Goal: Task Accomplishment & Management: Use online tool/utility

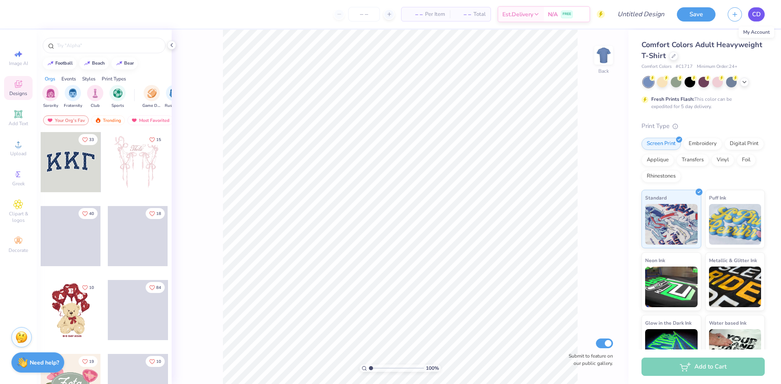
click at [756, 16] on span "CD" at bounding box center [756, 14] width 9 height 9
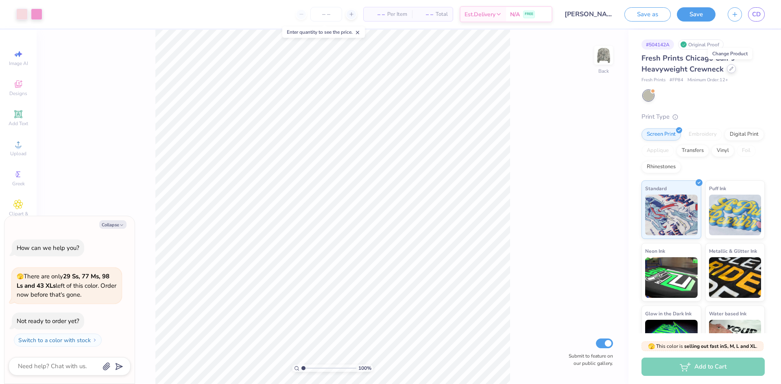
click at [730, 71] on div at bounding box center [731, 68] width 9 height 9
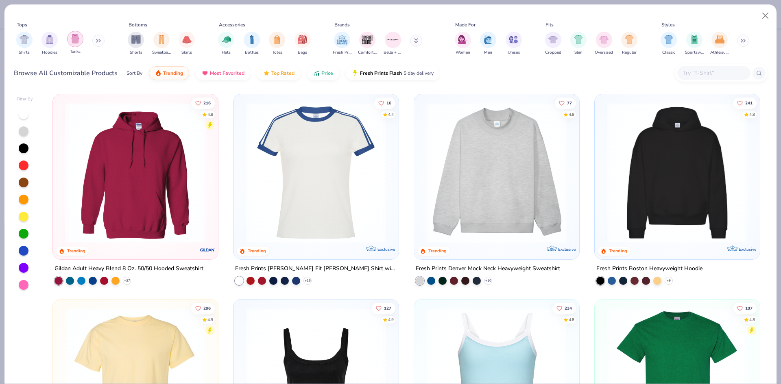
click at [77, 42] on img "filter for Tanks" at bounding box center [75, 38] width 9 height 9
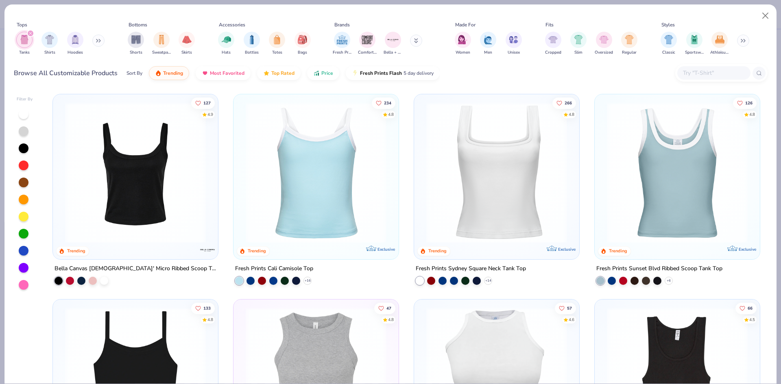
click at [484, 181] on img at bounding box center [496, 172] width 149 height 141
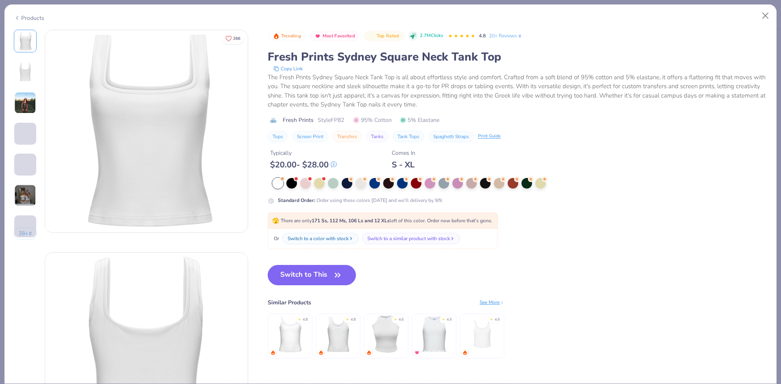
click at [20, 17] on div "Products" at bounding box center [29, 18] width 30 height 9
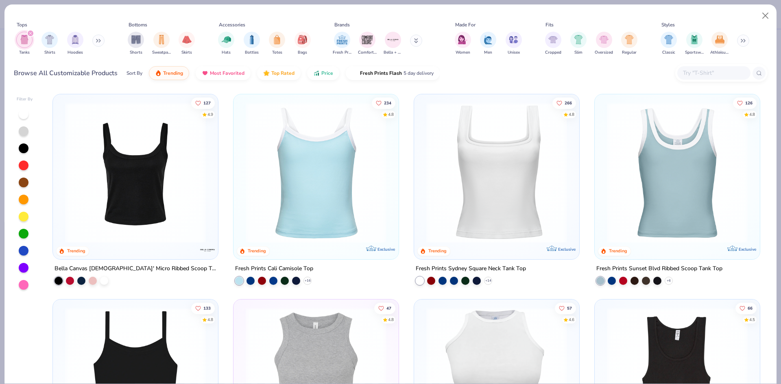
click at [293, 142] on img at bounding box center [316, 172] width 149 height 141
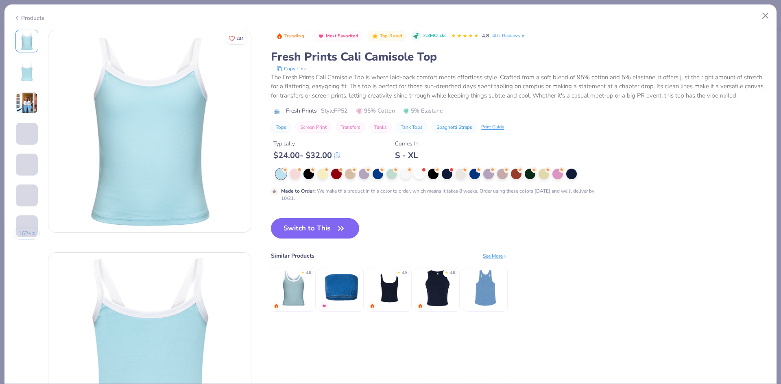
click at [17, 17] on icon at bounding box center [17, 18] width 7 height 10
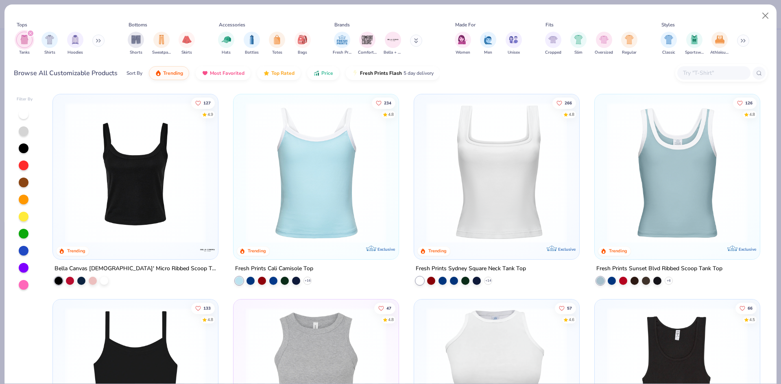
click at [122, 150] on img at bounding box center [135, 172] width 149 height 141
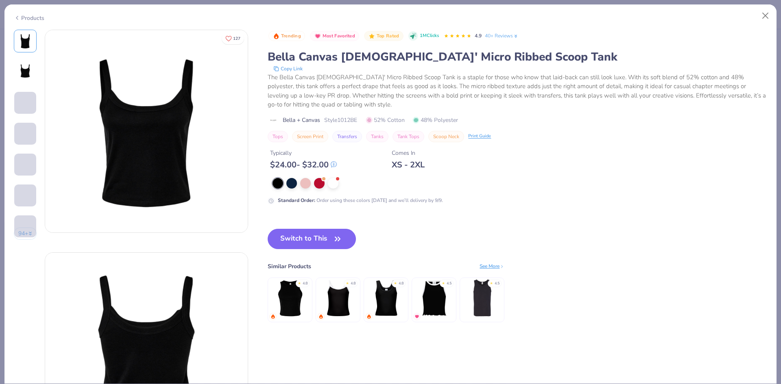
click at [29, 18] on div "Products" at bounding box center [29, 18] width 30 height 9
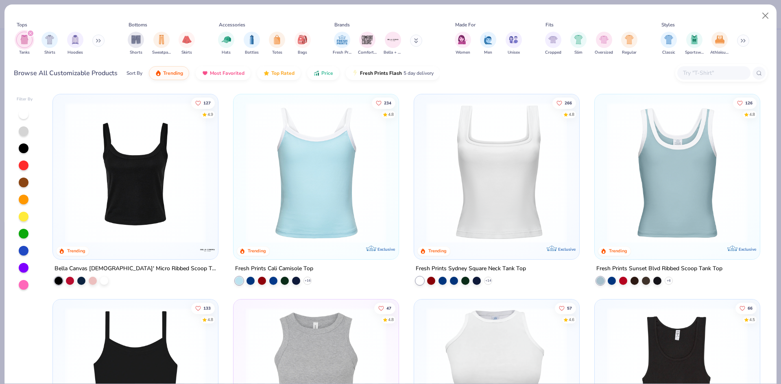
click at [669, 171] on img at bounding box center [677, 172] width 149 height 141
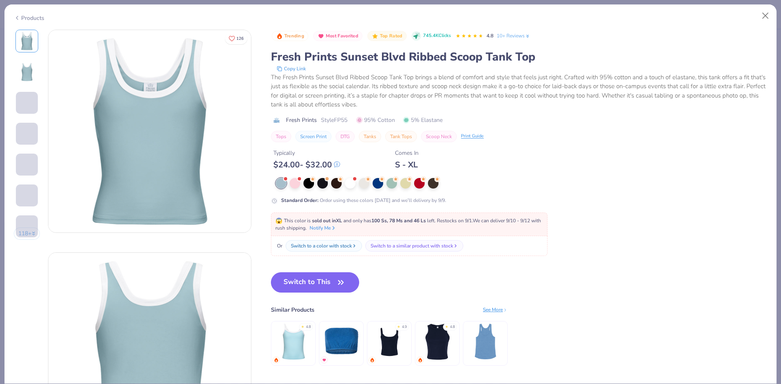
click at [22, 18] on div "Products" at bounding box center [29, 18] width 30 height 9
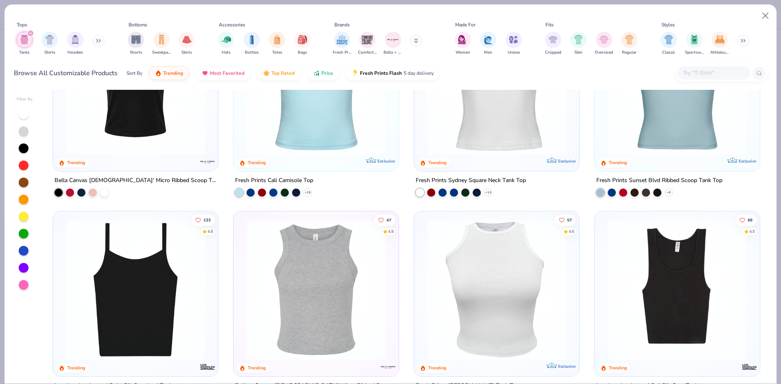
scroll to position [122, 0]
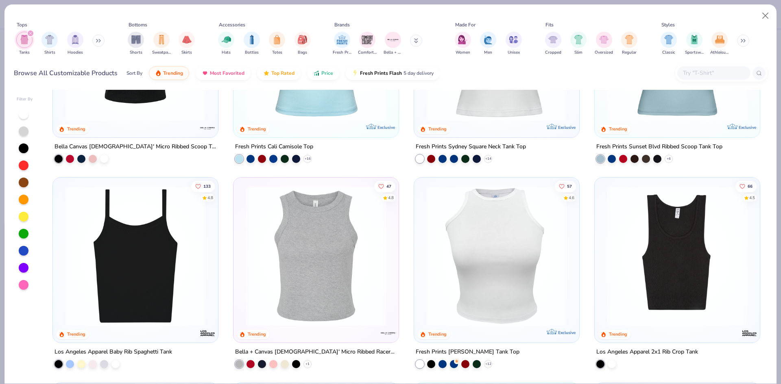
click at [491, 222] on img at bounding box center [496, 256] width 149 height 141
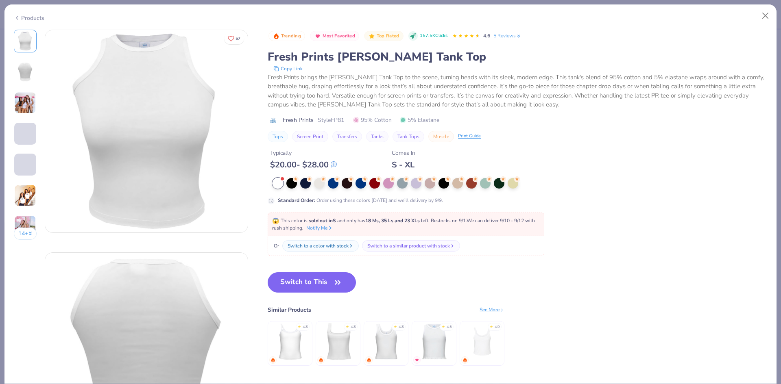
click at [27, 14] on div "Products" at bounding box center [29, 18] width 30 height 9
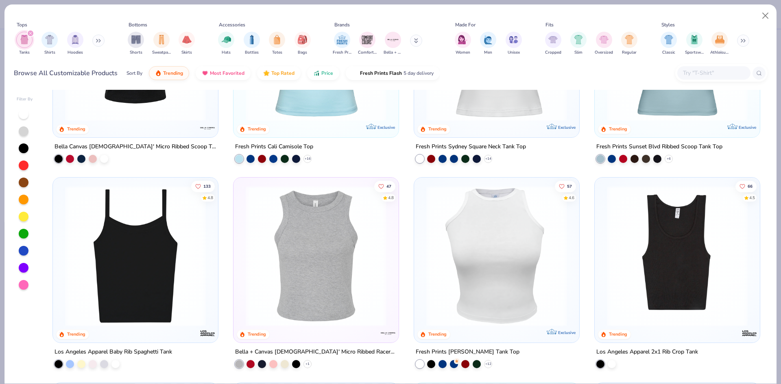
click at [314, 277] on img at bounding box center [316, 256] width 149 height 141
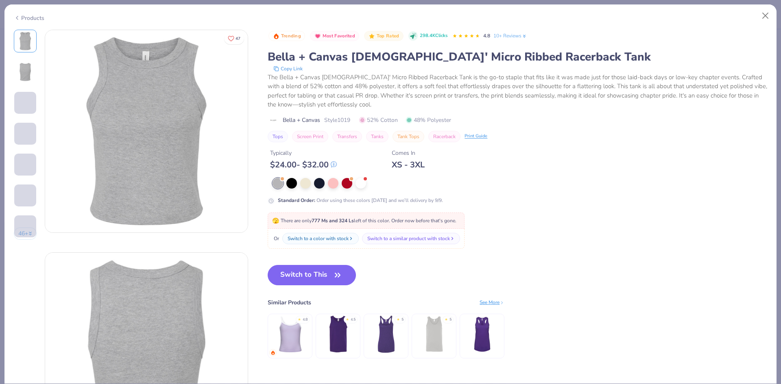
click at [19, 20] on icon at bounding box center [17, 18] width 7 height 10
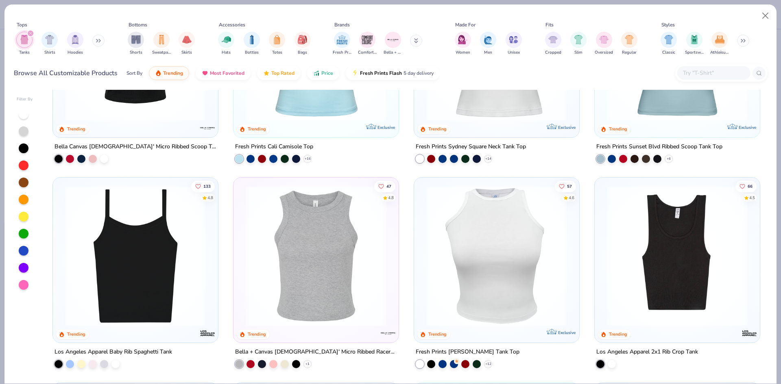
click at [159, 256] on img at bounding box center [135, 256] width 149 height 141
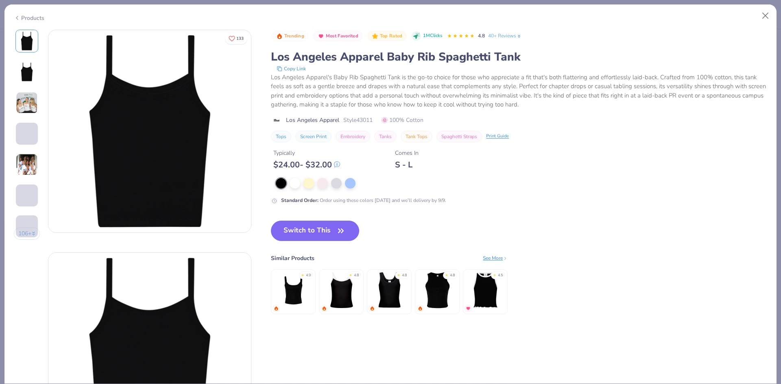
click at [26, 20] on div "Products" at bounding box center [29, 18] width 30 height 9
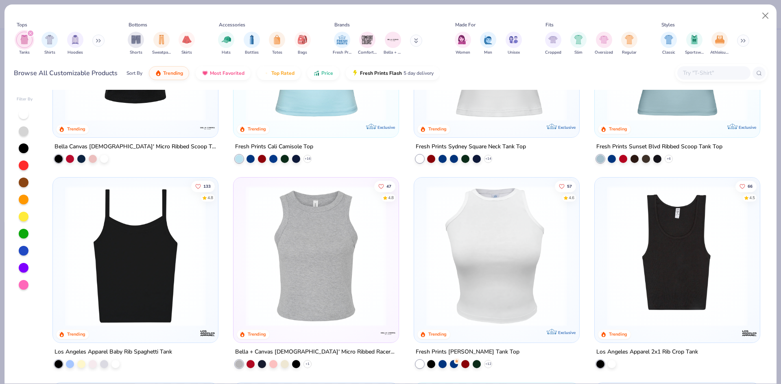
click at [674, 276] on img at bounding box center [677, 256] width 149 height 141
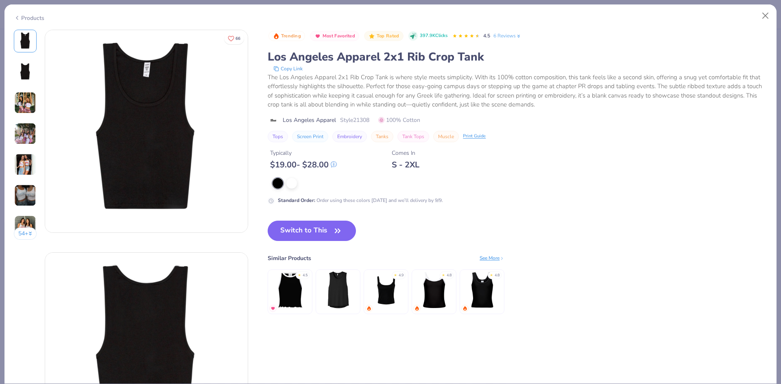
click at [30, 16] on div "Products" at bounding box center [29, 18] width 30 height 9
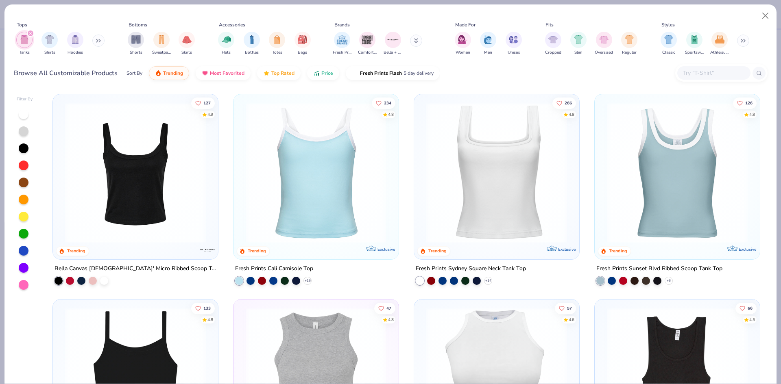
click at [506, 191] on img at bounding box center [496, 172] width 149 height 141
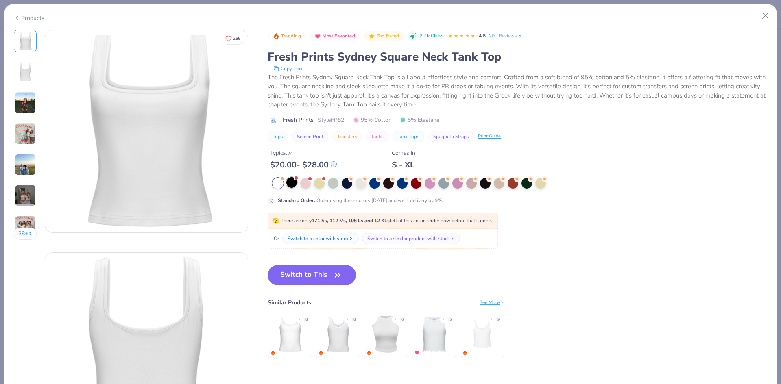
click at [293, 177] on div at bounding box center [291, 182] width 11 height 11
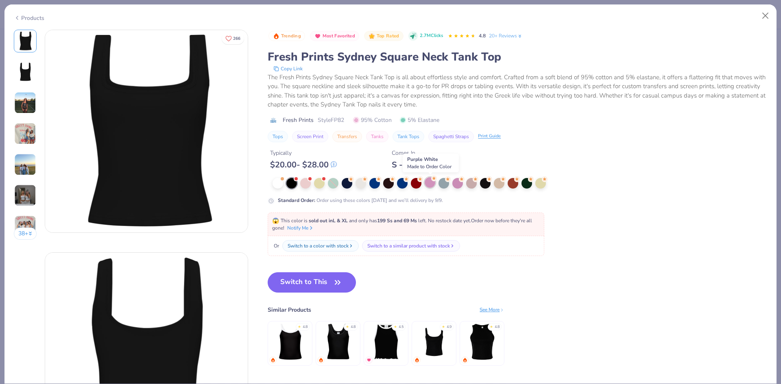
click at [431, 185] on div at bounding box center [430, 182] width 11 height 11
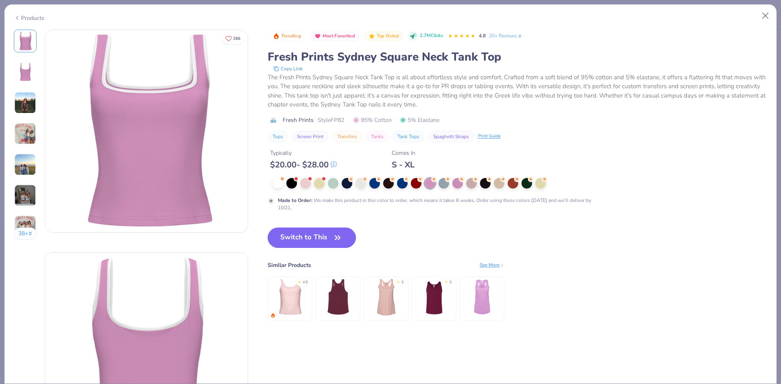
click at [310, 238] on button "Switch to This" at bounding box center [312, 238] width 88 height 20
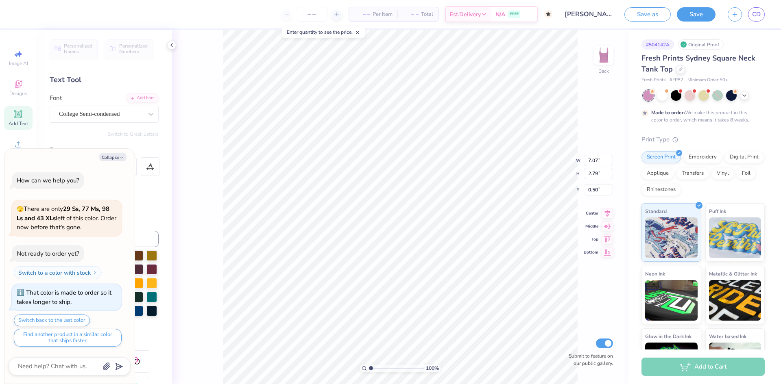
scroll to position [7, 1]
click at [120, 159] on icon "button" at bounding box center [121, 157] width 5 height 5
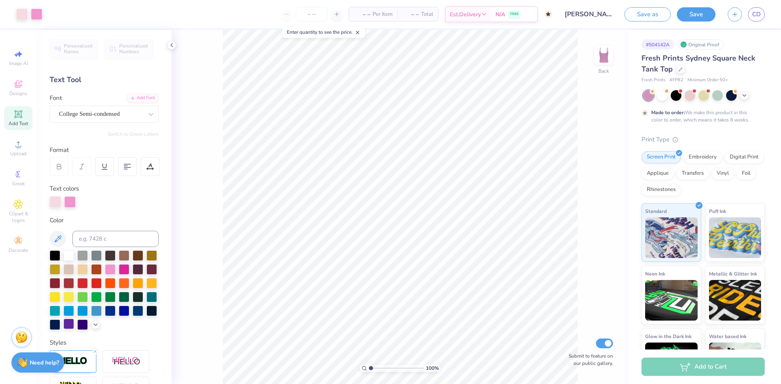
click at [74, 325] on div at bounding box center [68, 324] width 11 height 11
click at [92, 327] on icon at bounding box center [95, 324] width 7 height 7
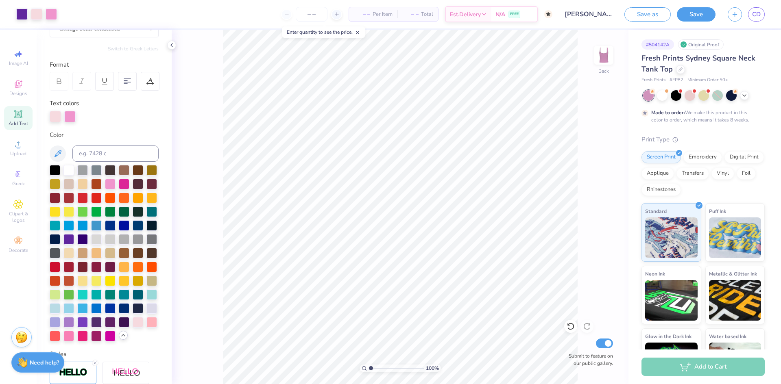
scroll to position [122, 0]
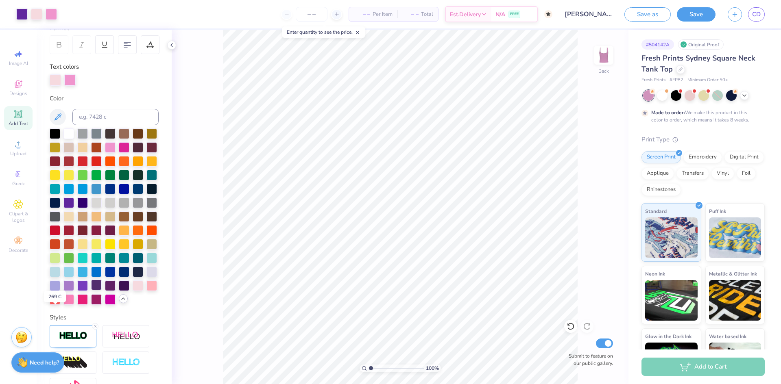
click at [91, 290] on div at bounding box center [96, 285] width 11 height 11
click at [119, 290] on div at bounding box center [124, 285] width 11 height 11
click at [91, 290] on div at bounding box center [96, 285] width 11 height 11
click at [105, 290] on div at bounding box center [110, 285] width 11 height 11
click at [91, 290] on div at bounding box center [96, 285] width 11 height 11
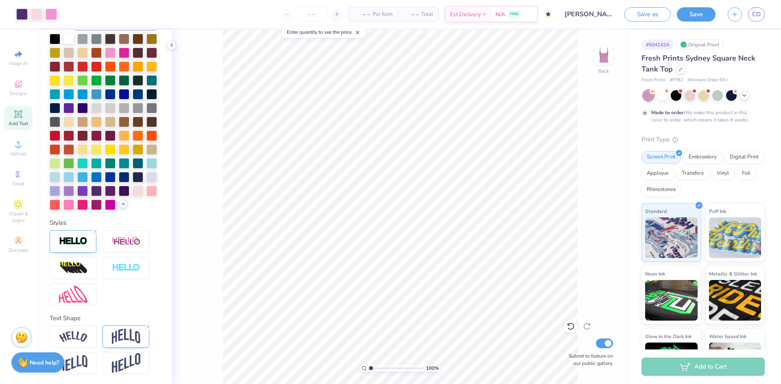
scroll to position [244, 0]
click at [52, 14] on div at bounding box center [51, 13] width 11 height 11
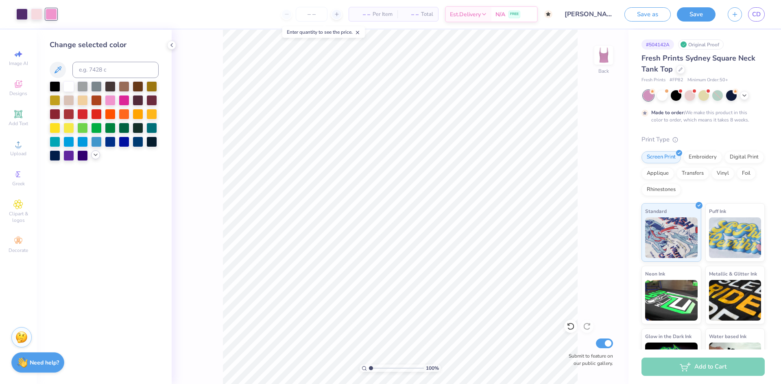
click at [94, 156] on icon at bounding box center [95, 155] width 7 height 7
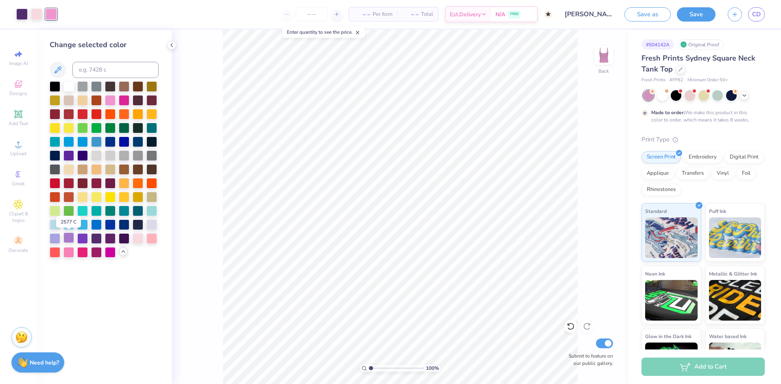
click at [70, 237] on div at bounding box center [68, 238] width 11 height 11
click at [126, 239] on div at bounding box center [124, 238] width 11 height 11
click at [39, 14] on div at bounding box center [36, 13] width 11 height 11
click at [122, 251] on icon at bounding box center [123, 251] width 7 height 7
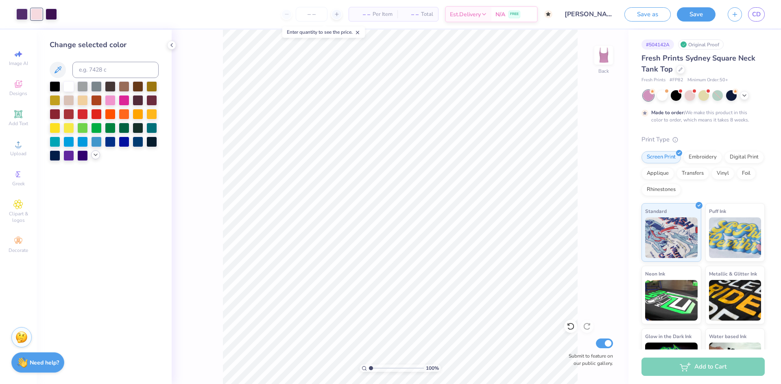
click at [94, 157] on icon at bounding box center [95, 155] width 7 height 7
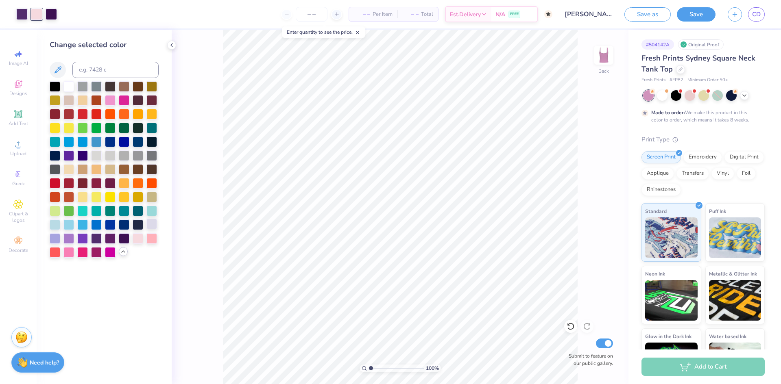
click at [150, 225] on div at bounding box center [151, 224] width 11 height 11
click at [94, 236] on div at bounding box center [96, 238] width 11 height 11
click at [155, 224] on div at bounding box center [151, 224] width 11 height 11
click at [744, 96] on icon at bounding box center [744, 94] width 7 height 7
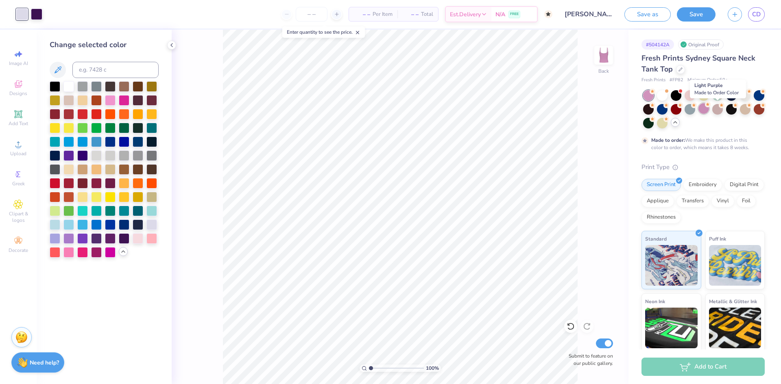
click at [709, 108] on div at bounding box center [703, 108] width 11 height 11
click at [664, 94] on div at bounding box center [662, 94] width 11 height 11
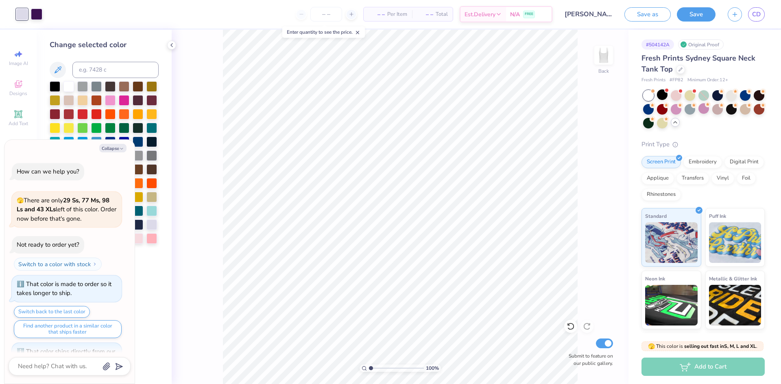
scroll to position [137, 0]
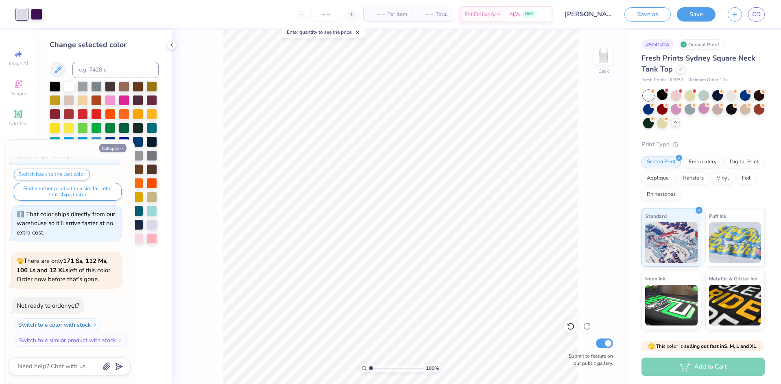
click at [118, 148] on button "Collapse" at bounding box center [112, 148] width 27 height 9
type textarea "x"
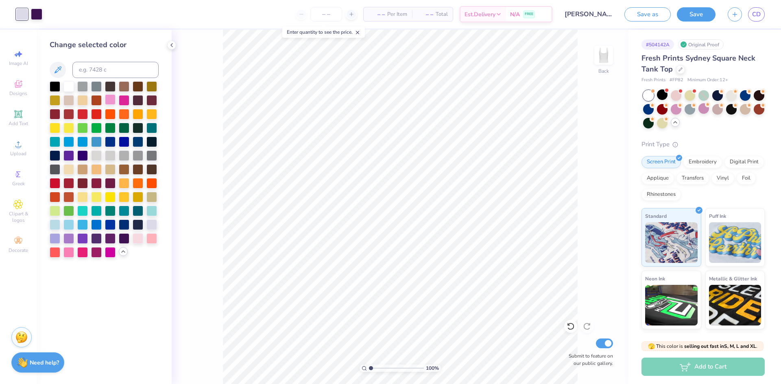
click at [109, 101] on div at bounding box center [110, 99] width 11 height 11
click at [381, 15] on span "– –" at bounding box center [376, 14] width 16 height 9
click at [329, 17] on input "number" at bounding box center [326, 14] width 32 height 15
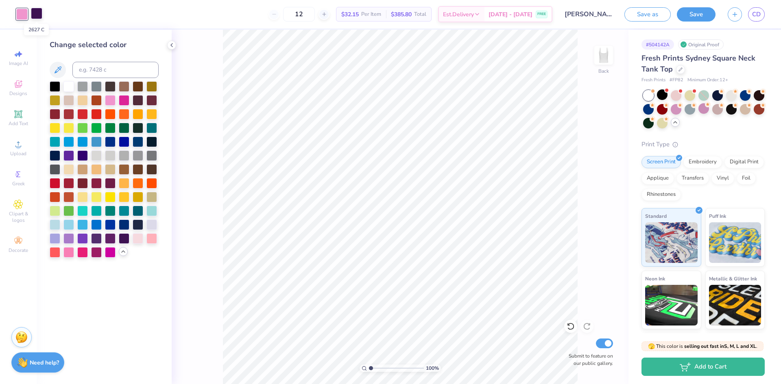
type input "12"
click at [35, 14] on div at bounding box center [36, 13] width 11 height 11
click at [150, 223] on div at bounding box center [151, 224] width 11 height 11
click at [108, 253] on div at bounding box center [110, 251] width 11 height 11
click at [126, 100] on div at bounding box center [124, 99] width 11 height 11
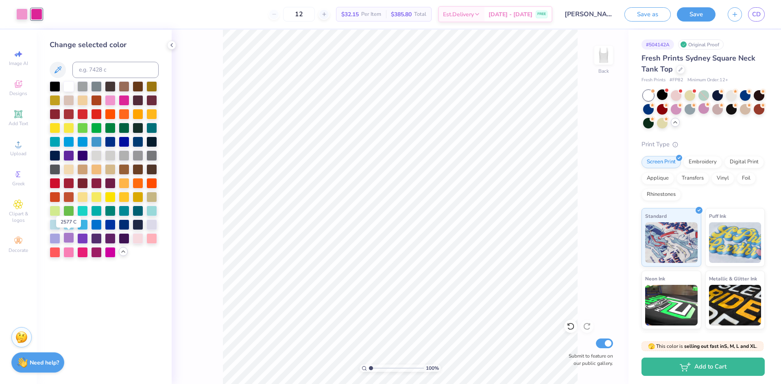
click at [68, 237] on div at bounding box center [68, 238] width 11 height 11
click at [169, 44] on icon at bounding box center [171, 45] width 7 height 7
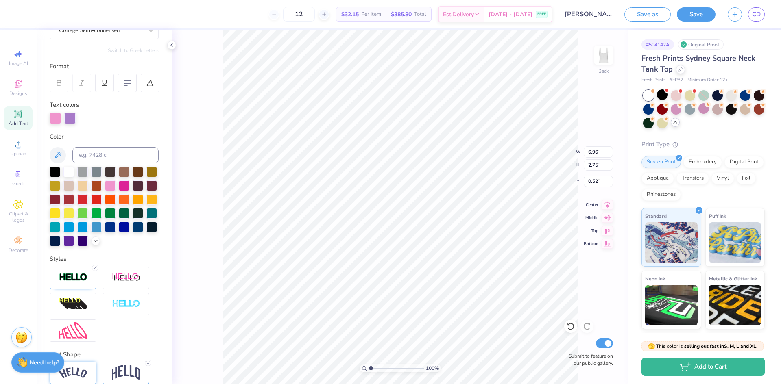
scroll to position [134, 0]
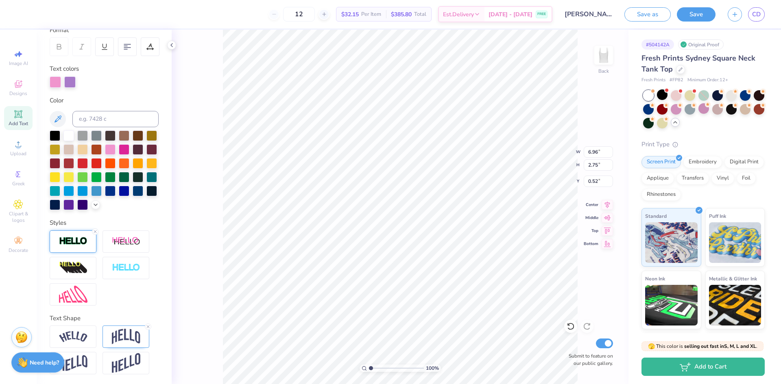
click at [73, 241] on img at bounding box center [73, 241] width 28 height 9
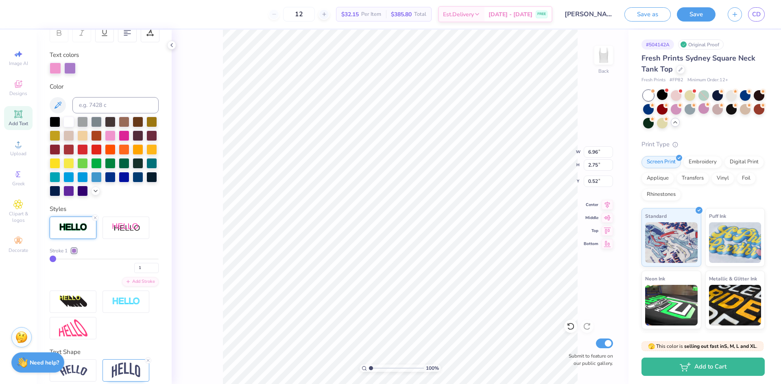
type input "3"
type input "4"
type input "5"
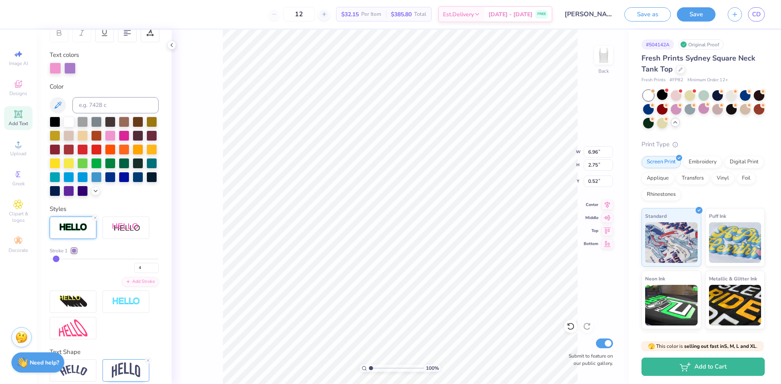
type input "5"
type input "6"
click at [58, 260] on input "range" at bounding box center [104, 259] width 109 height 1
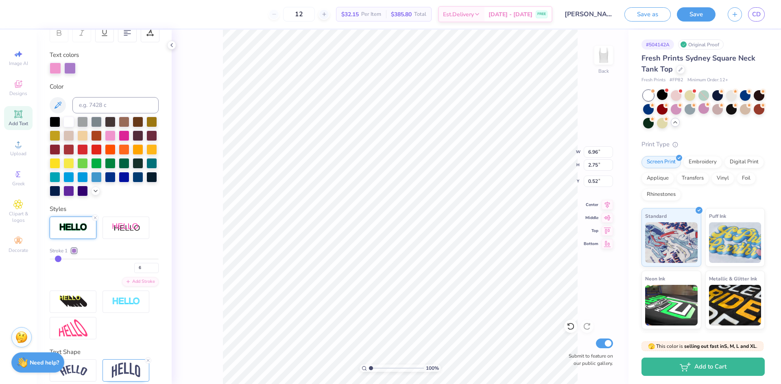
type input "7.03"
type input "2.89"
click at [148, 273] on input "5" at bounding box center [146, 268] width 24 height 10
type input "4"
click at [148, 273] on input "4" at bounding box center [146, 268] width 24 height 10
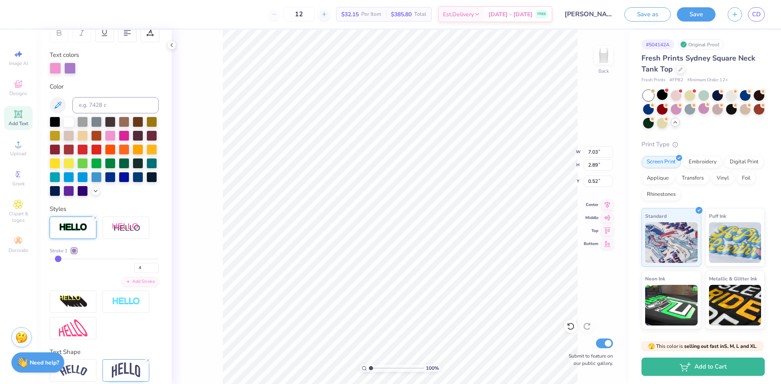
type input "4"
click at [192, 269] on div "100 % Back W 7.03 7.03 " H 2.89 2.89 " Y 0.52 0.52 " Center Middle Top Bottom S…" at bounding box center [400, 207] width 457 height 355
click at [149, 273] on input "3" at bounding box center [146, 268] width 24 height 10
click at [149, 273] on input "2" at bounding box center [146, 268] width 24 height 10
type input "1"
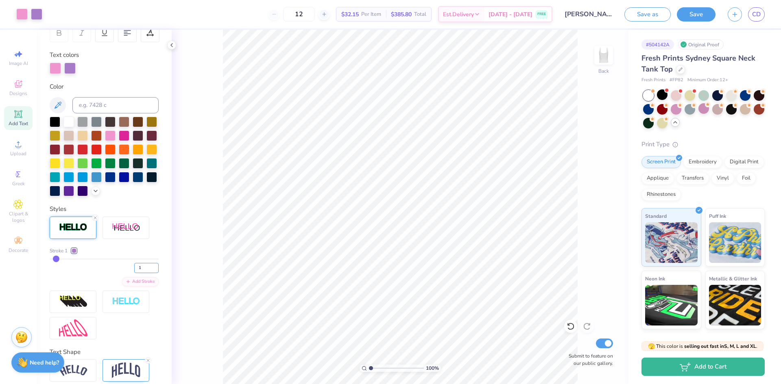
click at [149, 273] on input "1" at bounding box center [146, 268] width 24 height 10
type input "4"
type input "2"
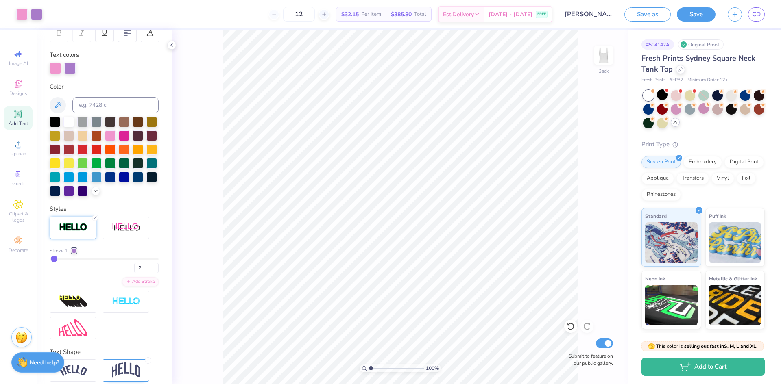
type input "1"
drag, startPoint x: 57, startPoint y: 272, endPoint x: 48, endPoint y: 272, distance: 9.0
click at [50, 260] on input "range" at bounding box center [104, 259] width 109 height 1
click at [148, 273] on input "2" at bounding box center [146, 268] width 24 height 10
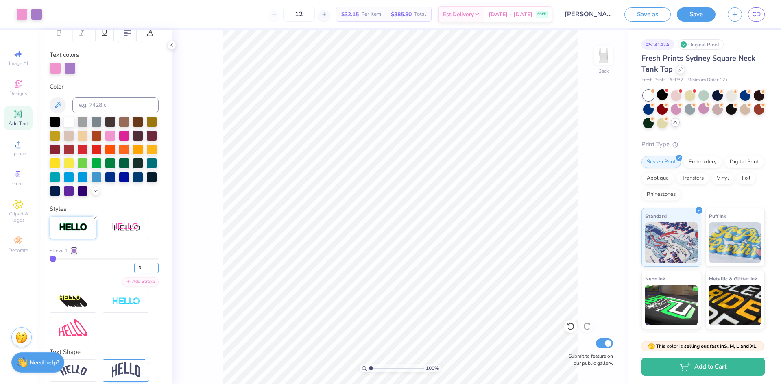
click at [148, 273] on input "3" at bounding box center [146, 268] width 24 height 10
type input "4"
click at [148, 273] on input "4" at bounding box center [146, 268] width 24 height 10
type input "4"
drag, startPoint x: 368, startPoint y: 366, endPoint x: 378, endPoint y: 366, distance: 9.8
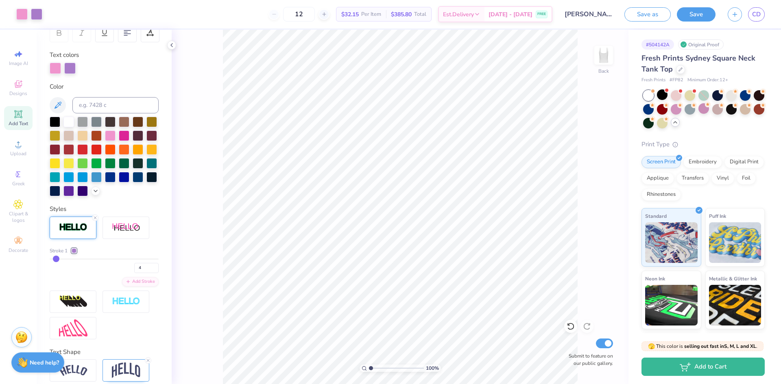
click at [378, 366] on div "100 %" at bounding box center [399, 368] width 81 height 7
type input "1.11"
type textarea "x"
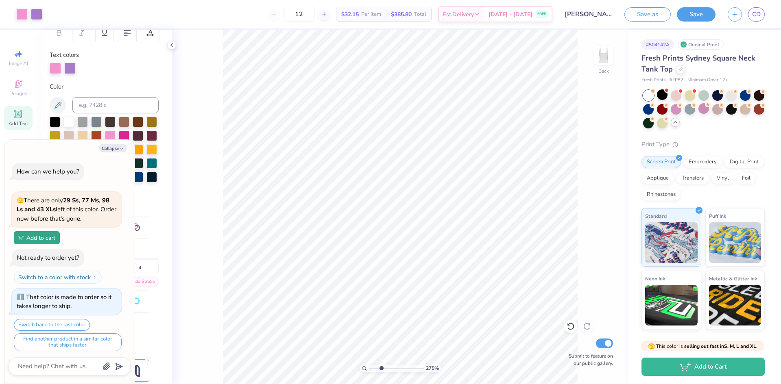
scroll to position [213, 0]
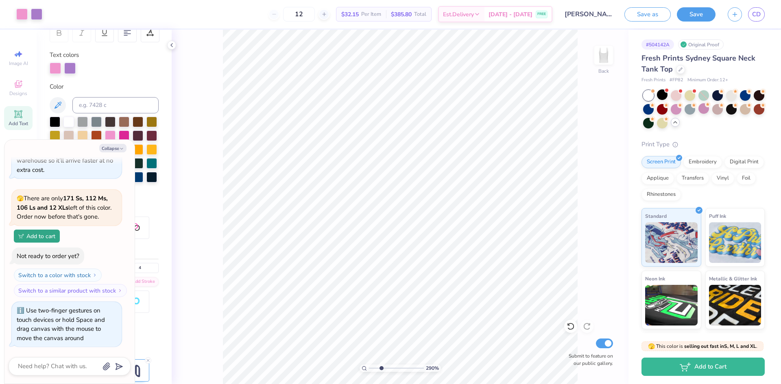
drag, startPoint x: 371, startPoint y: 368, endPoint x: 381, endPoint y: 368, distance: 9.8
click at [381, 368] on input "range" at bounding box center [396, 368] width 55 height 7
drag, startPoint x: 381, startPoint y: 368, endPoint x: 375, endPoint y: 368, distance: 5.7
type input "1.86"
click at [375, 368] on input "range" at bounding box center [396, 368] width 55 height 7
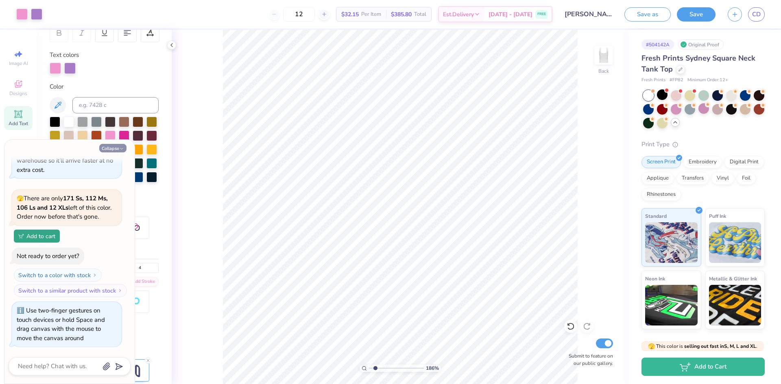
click at [113, 148] on button "Collapse" at bounding box center [112, 148] width 27 height 9
type textarea "x"
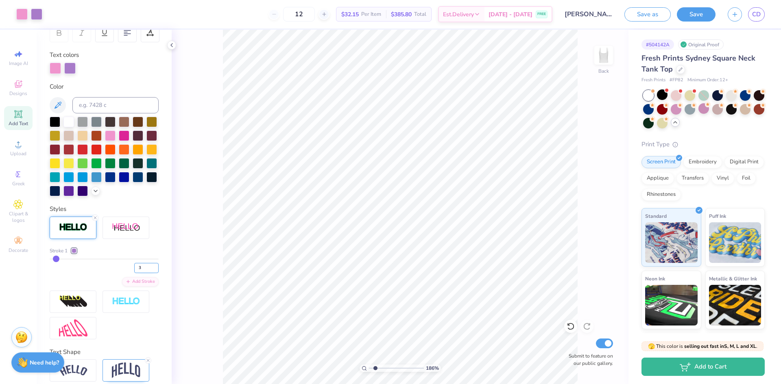
click at [150, 273] on input "3" at bounding box center [146, 268] width 24 height 10
type input "2"
click at [149, 273] on input "2" at bounding box center [146, 268] width 24 height 10
type input "2"
click at [74, 185] on div at bounding box center [68, 190] width 11 height 11
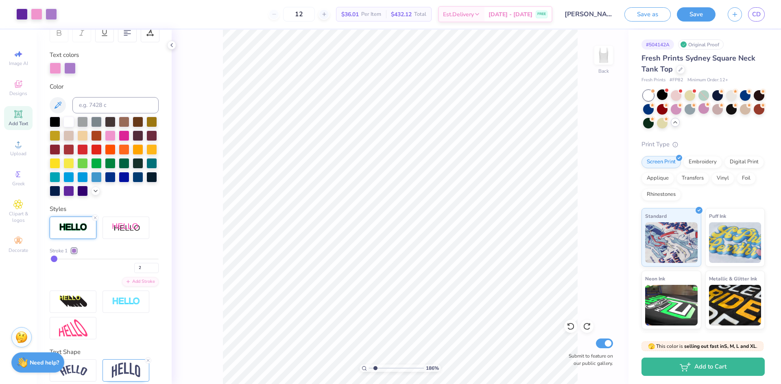
type input "3"
type input "2"
type input "1"
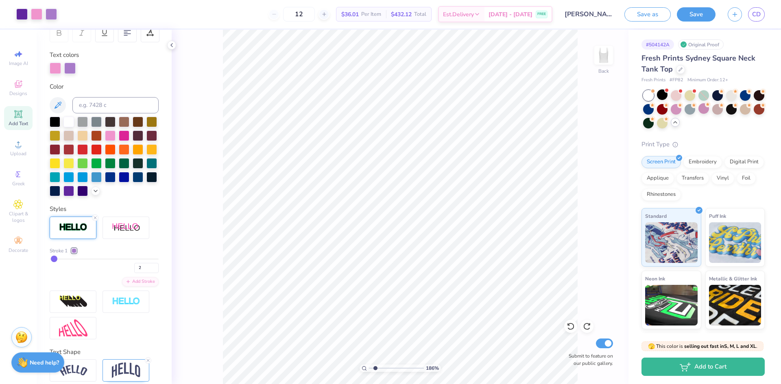
type input "1"
drag, startPoint x: 54, startPoint y: 272, endPoint x: 15, endPoint y: 274, distance: 38.3
type input "1"
click at [50, 260] on input "range" at bounding box center [104, 259] width 109 height 1
drag, startPoint x: 375, startPoint y: 368, endPoint x: 371, endPoint y: 368, distance: 4.1
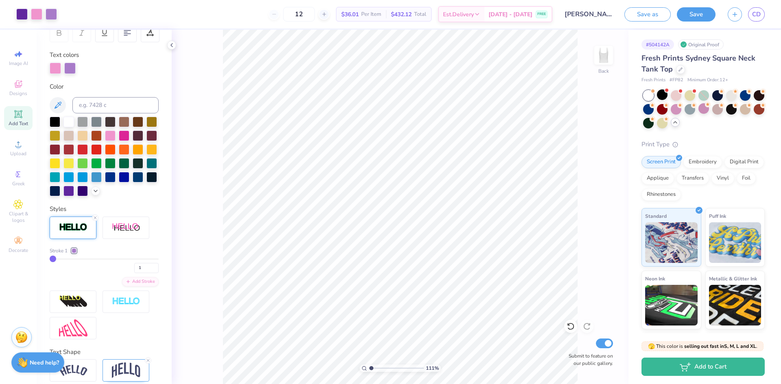
type input "1.11"
click at [371, 368] on input "range" at bounding box center [396, 368] width 55 height 7
click at [40, 11] on div at bounding box center [36, 13] width 11 height 11
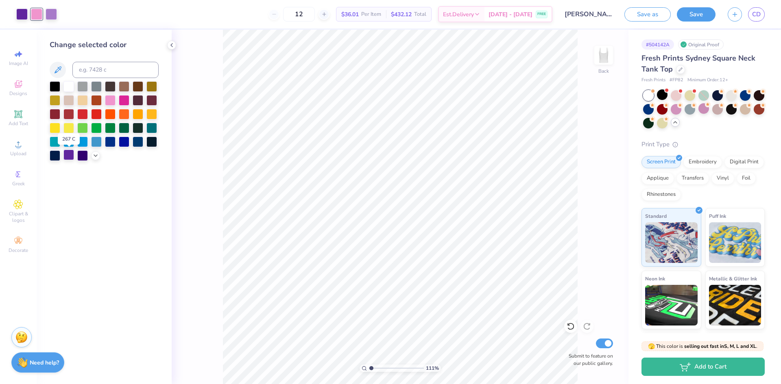
click at [70, 155] on div at bounding box center [68, 155] width 11 height 11
click at [184, 160] on div "111 % Back Submit to feature on our public gallery." at bounding box center [400, 207] width 457 height 355
click at [37, 14] on div at bounding box center [36, 13] width 11 height 11
click at [151, 115] on div at bounding box center [151, 113] width 11 height 11
click at [110, 98] on div at bounding box center [110, 99] width 11 height 11
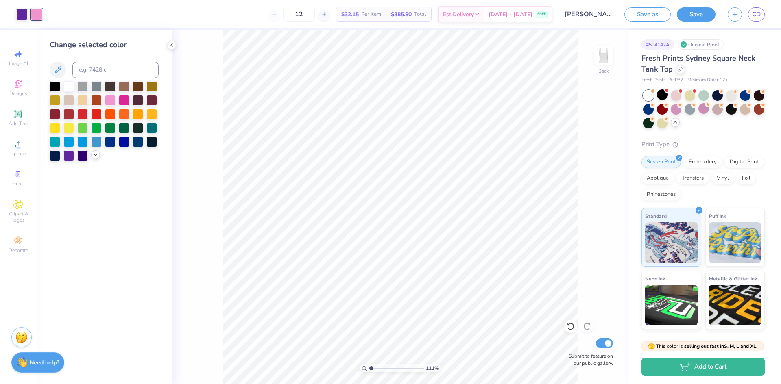
click at [98, 158] on icon at bounding box center [95, 155] width 7 height 7
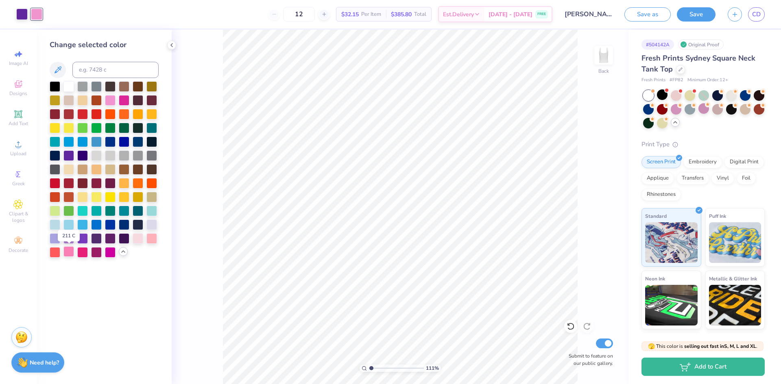
click at [69, 252] on div at bounding box center [68, 251] width 11 height 11
click at [69, 253] on div at bounding box center [68, 251] width 11 height 11
click at [100, 253] on div at bounding box center [96, 251] width 11 height 11
click at [108, 253] on div at bounding box center [110, 251] width 11 height 11
click at [121, 97] on div at bounding box center [124, 99] width 11 height 11
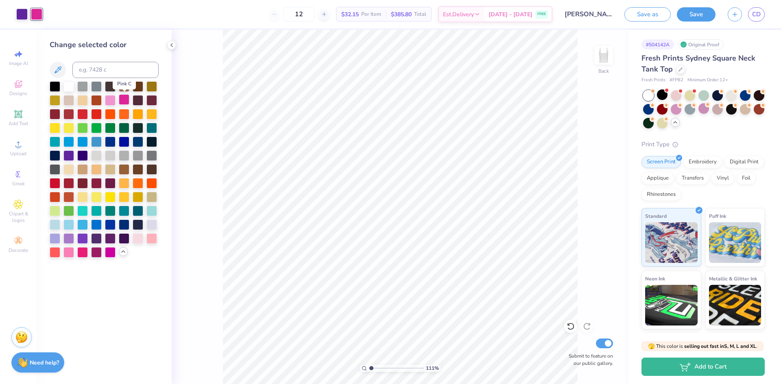
click at [124, 99] on div at bounding box center [124, 99] width 11 height 11
click at [187, 216] on div "111 % Back Submit to feature on our public gallery." at bounding box center [400, 207] width 457 height 355
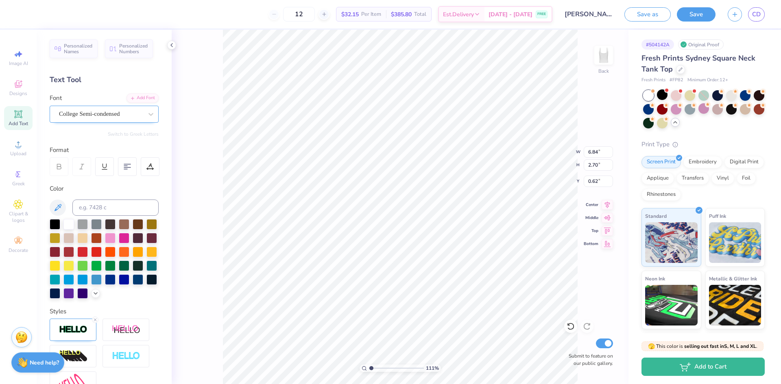
click at [100, 113] on div "College Semi-condensed" at bounding box center [100, 114] width 85 height 13
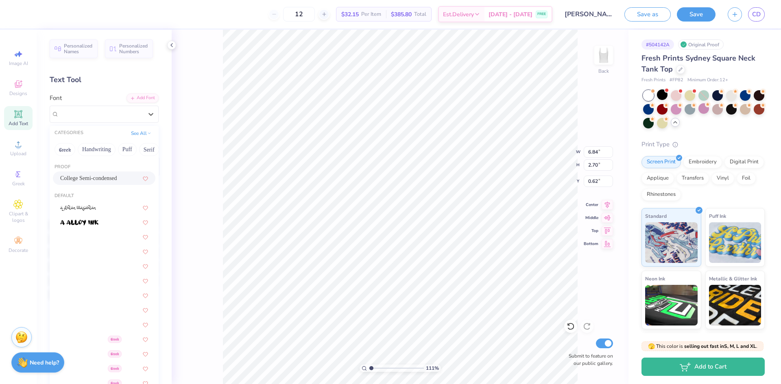
drag, startPoint x: 142, startPoint y: 150, endPoint x: 113, endPoint y: 133, distance: 34.5
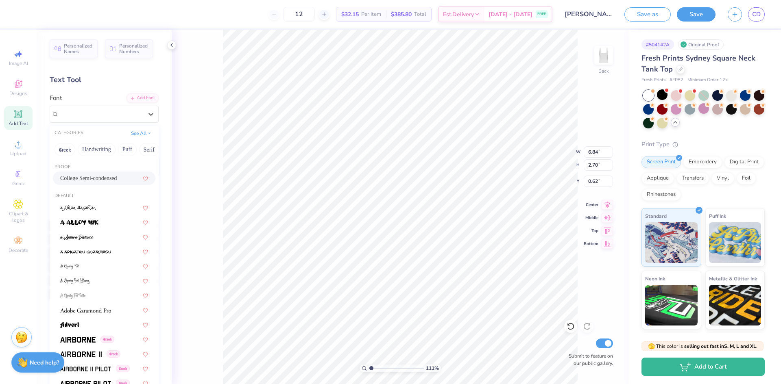
click at [113, 133] on div "CATEGORIES See All Greek Handwriting Puff Serif Bold Calligraphy Retro Sans Ser…" at bounding box center [104, 142] width 109 height 33
click at [147, 131] on icon at bounding box center [149, 133] width 4 height 4
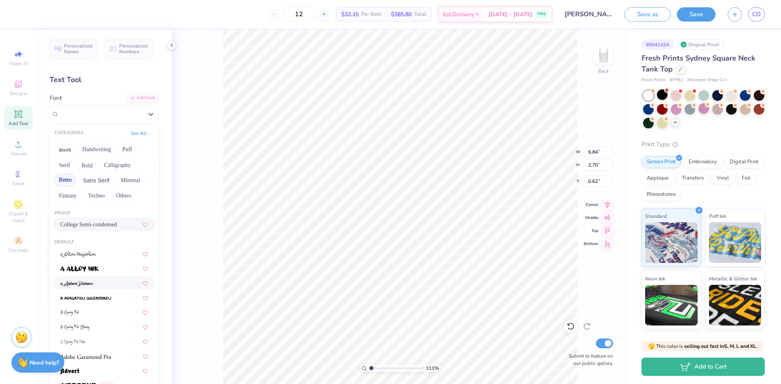
click at [72, 179] on button "Retro" at bounding box center [65, 180] width 22 height 13
click at [91, 180] on button "Sans Serif" at bounding box center [95, 180] width 35 height 13
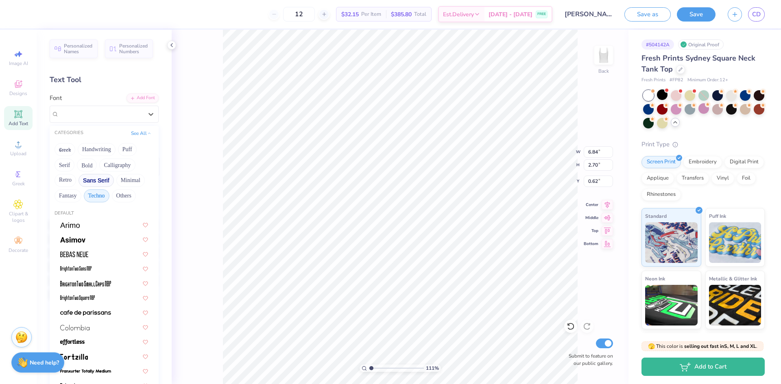
click at [95, 198] on button "Techno" at bounding box center [97, 196] width 26 height 13
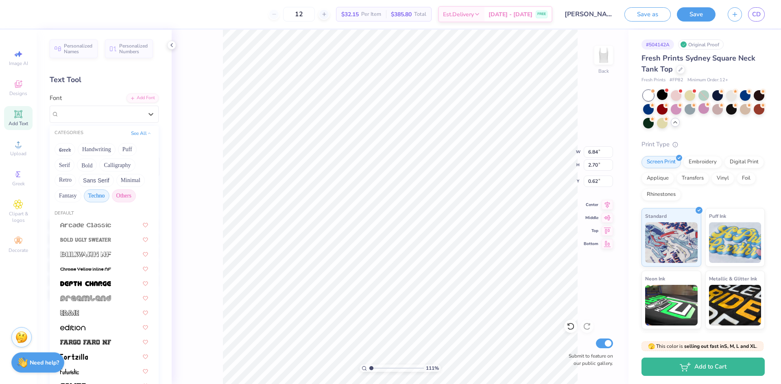
click at [123, 194] on button "Others" at bounding box center [124, 196] width 24 height 13
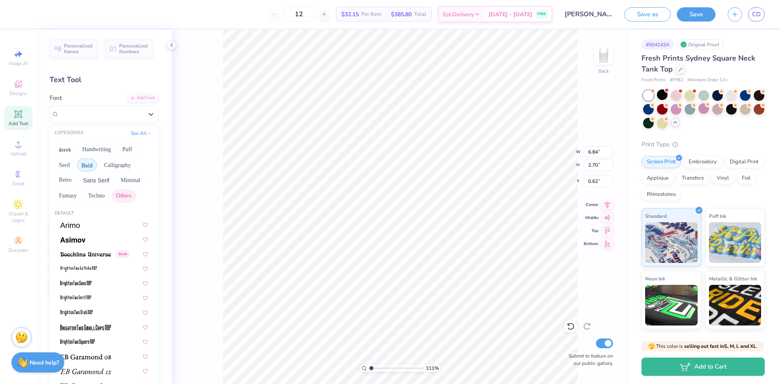
click at [86, 166] on button "Bold" at bounding box center [87, 165] width 20 height 13
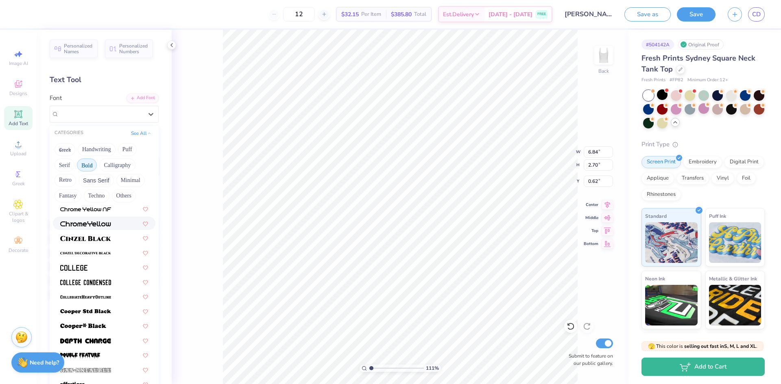
scroll to position [81, 0]
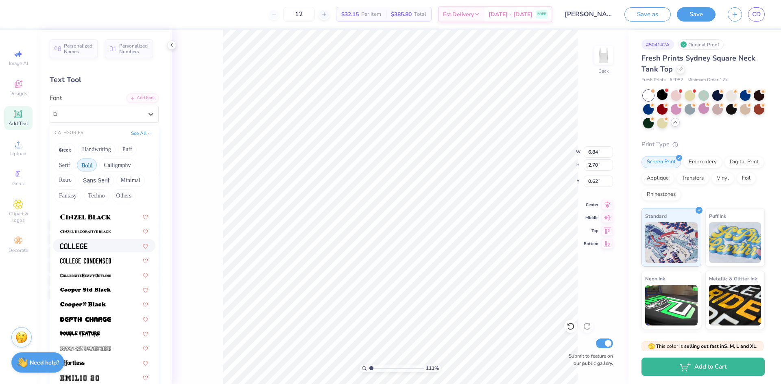
click at [88, 246] on div at bounding box center [104, 246] width 88 height 9
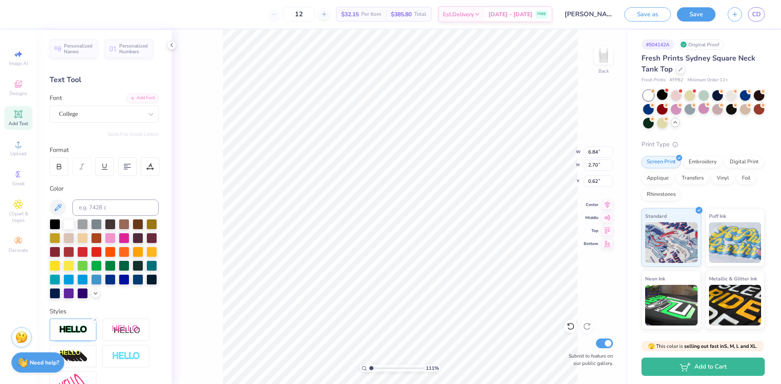
type input "7.03"
type input "2.61"
type input "0.66"
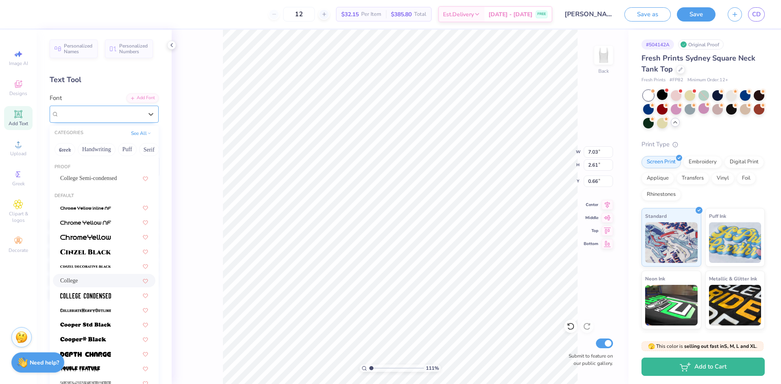
click at [72, 112] on div "College" at bounding box center [100, 114] width 85 height 13
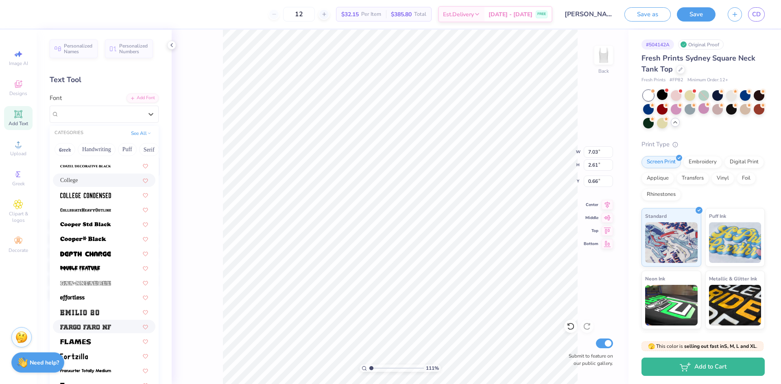
scroll to position [122, 0]
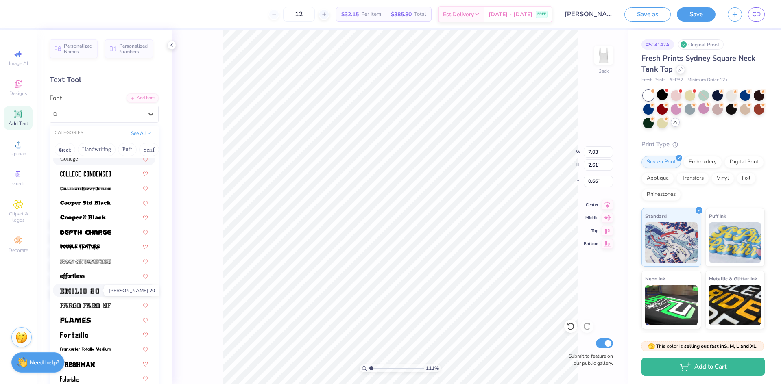
click at [94, 286] on div at bounding box center [104, 290] width 102 height 13
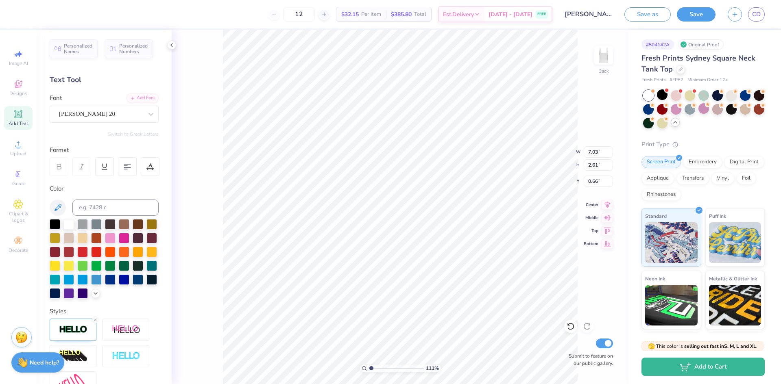
type input "2.35"
type input "0.79"
click at [115, 116] on div "[PERSON_NAME] 20" at bounding box center [100, 114] width 85 height 13
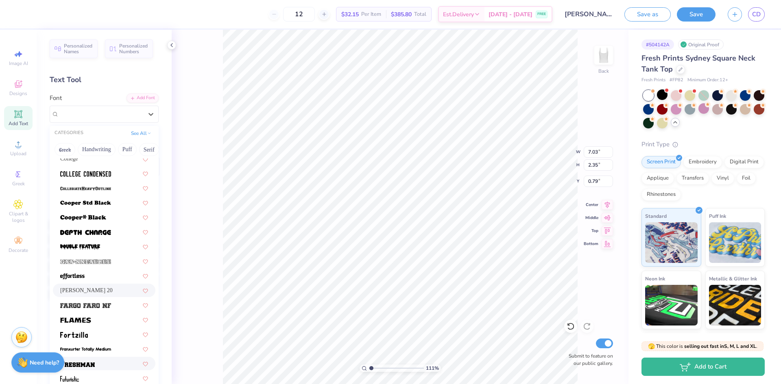
click at [87, 360] on span at bounding box center [77, 363] width 35 height 9
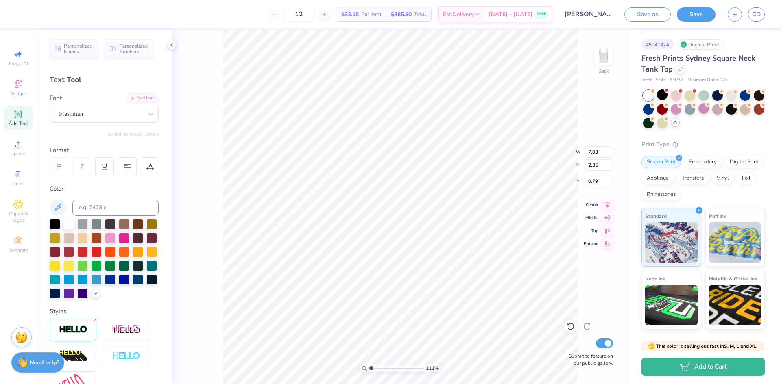
type input "6.16"
type input "2.11"
type input "0.91"
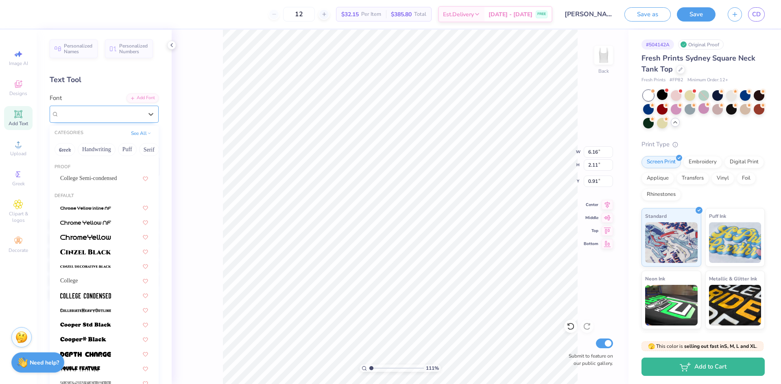
click at [106, 118] on div "Freshman" at bounding box center [100, 114] width 85 height 13
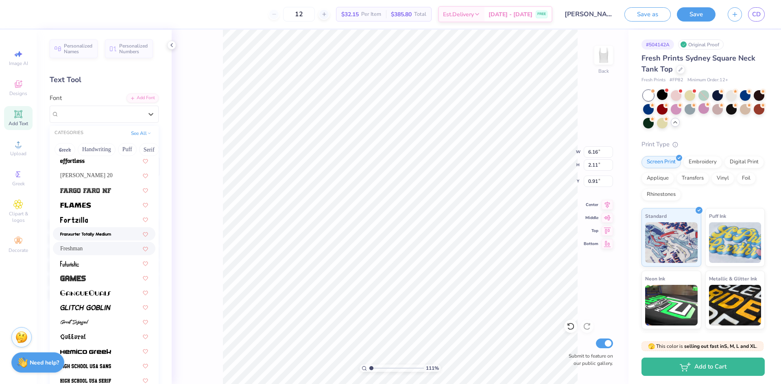
scroll to position [244, 0]
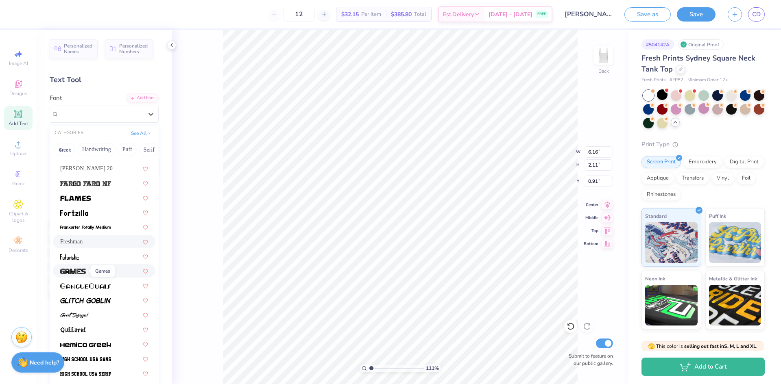
click at [83, 271] on img at bounding box center [73, 272] width 26 height 6
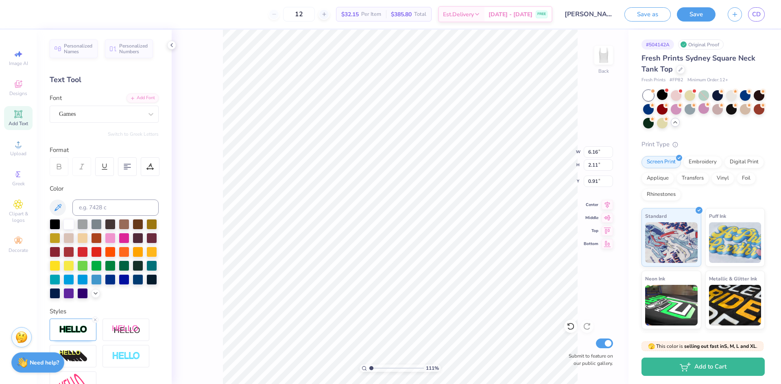
type input "5.08"
type input "1.76"
type input "1.08"
click at [92, 111] on div "Games" at bounding box center [100, 114] width 85 height 13
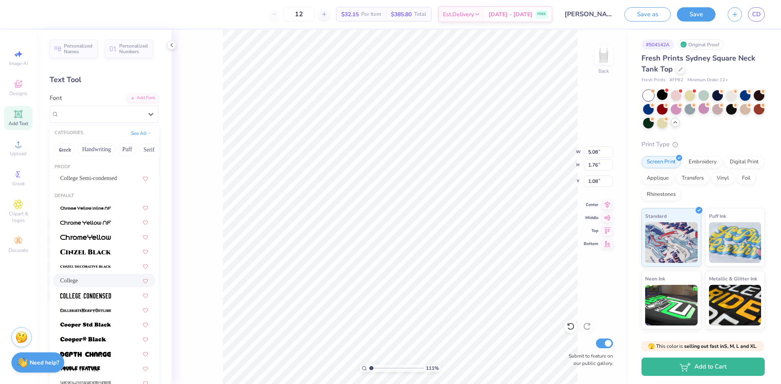
click at [87, 279] on div "College" at bounding box center [104, 281] width 88 height 9
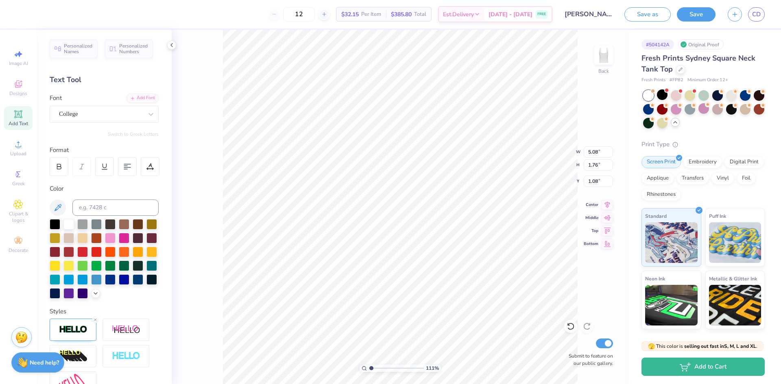
type input "4.53"
type input "1.68"
type input "1.12"
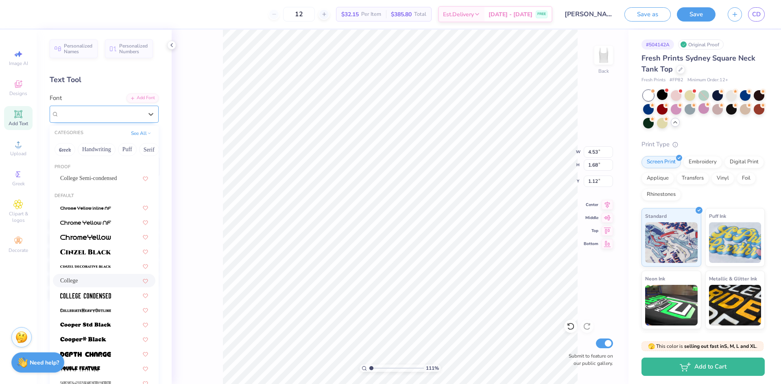
click at [100, 109] on div "College" at bounding box center [100, 114] width 85 height 13
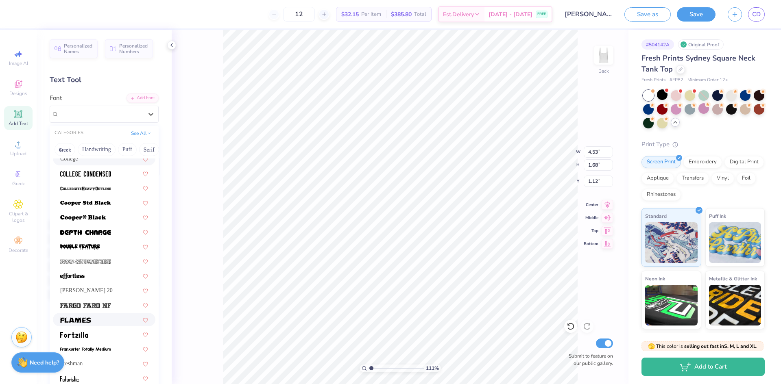
scroll to position [163, 0]
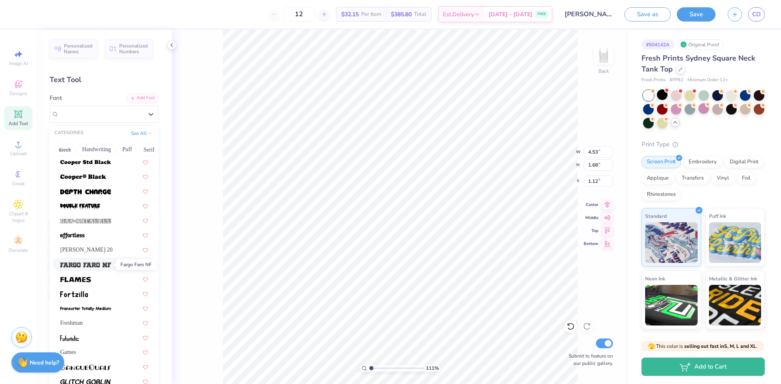
click at [96, 269] on span at bounding box center [85, 264] width 51 height 9
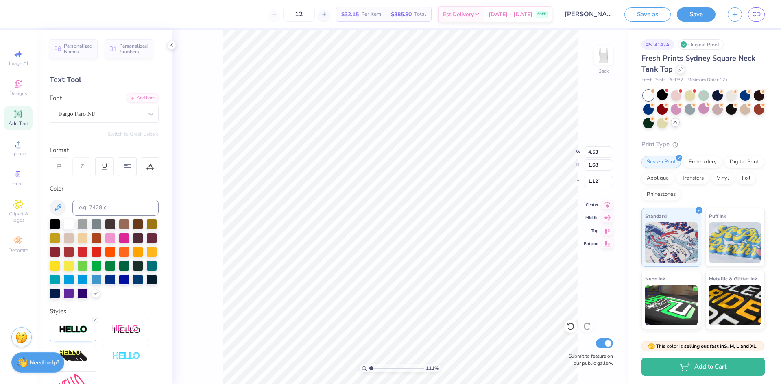
type input "5.84"
type input "1.95"
type input "0.99"
click at [70, 115] on div "Fargo Faro NF" at bounding box center [100, 114] width 85 height 13
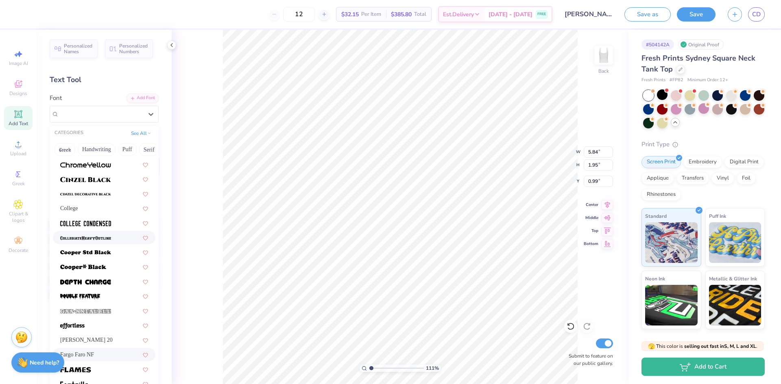
scroll to position [81, 0]
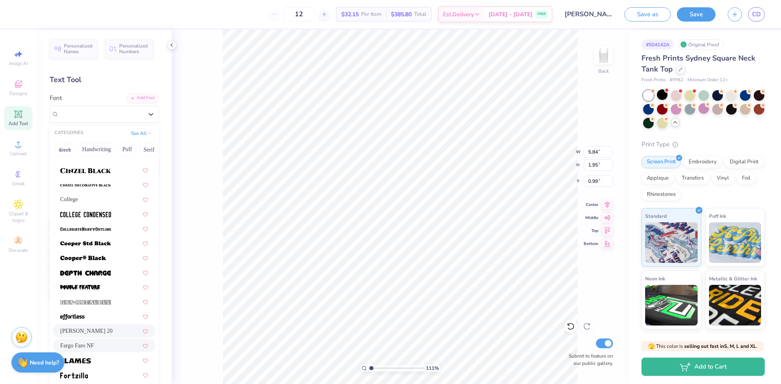
click at [93, 327] on span "[PERSON_NAME] 20" at bounding box center [86, 331] width 52 height 9
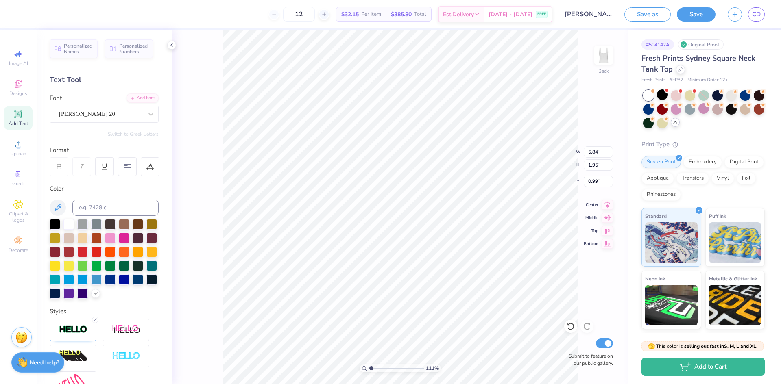
type input "7.03"
type input "2.34"
type input "0.79"
type input "2.50"
type input "0.47"
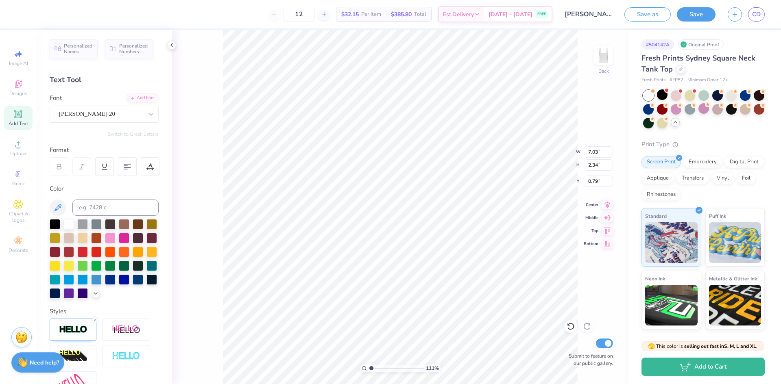
type input "3.27"
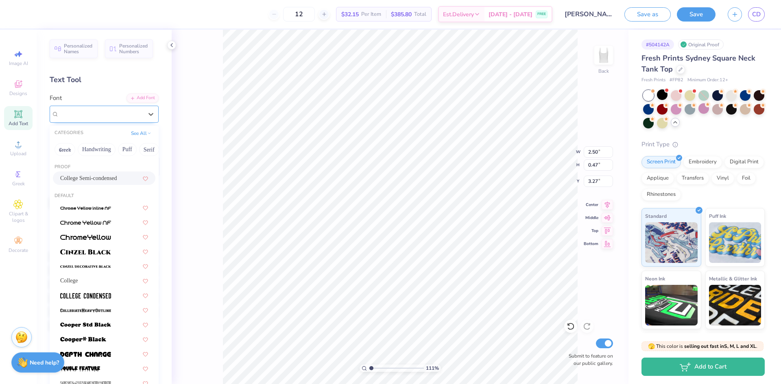
click at [89, 111] on div "College Semi-condensed" at bounding box center [100, 114] width 85 height 13
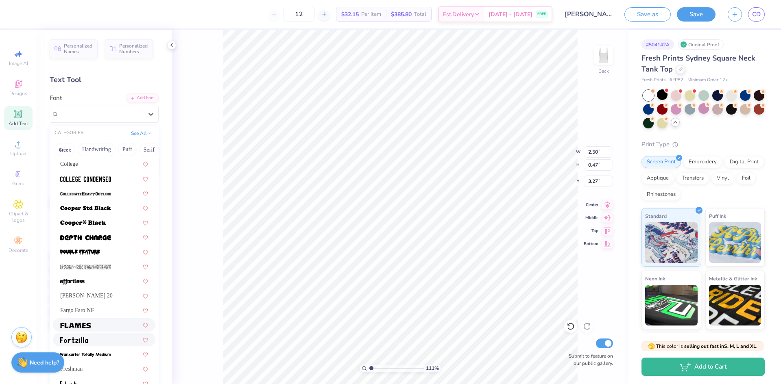
scroll to position [122, 0]
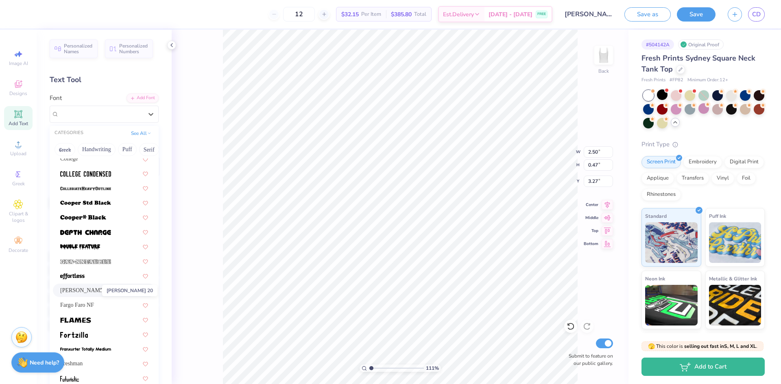
click at [92, 291] on span "[PERSON_NAME] 20" at bounding box center [86, 290] width 52 height 9
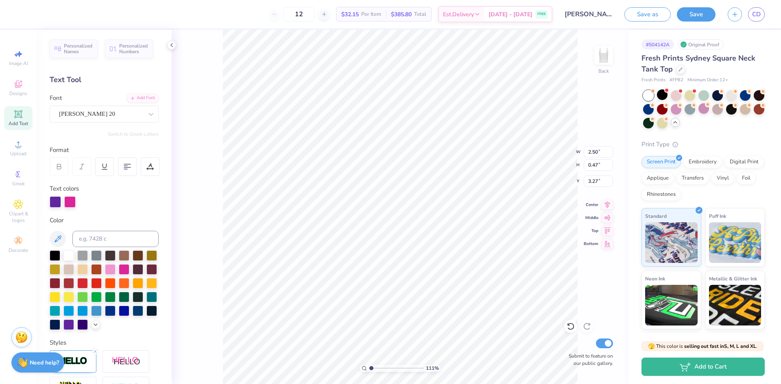
type input "4.27"
type input "0.63"
type input "3.19"
type input "7.03"
type input "2.34"
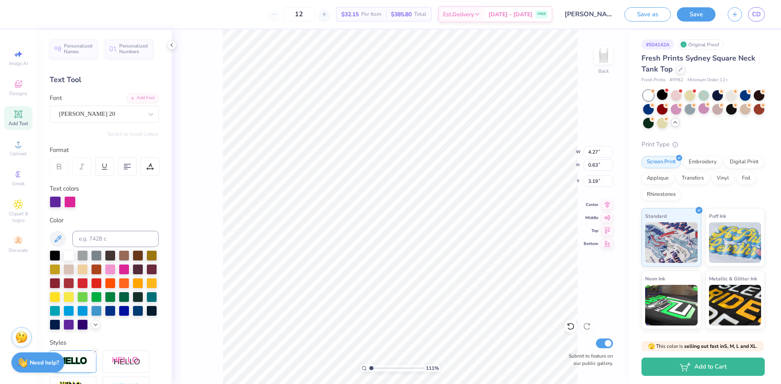
type input "0.79"
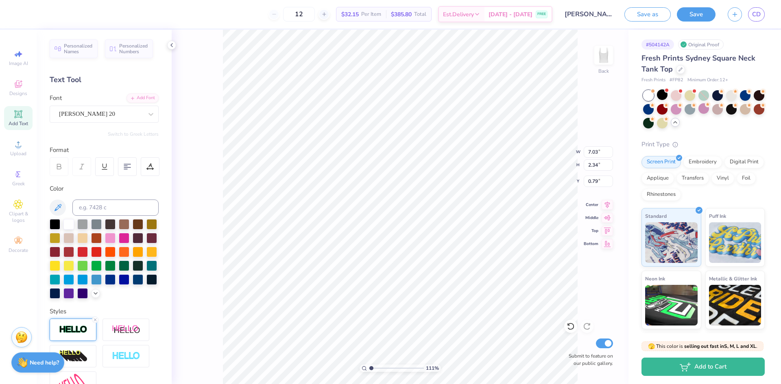
click at [71, 335] on img at bounding box center [73, 329] width 28 height 9
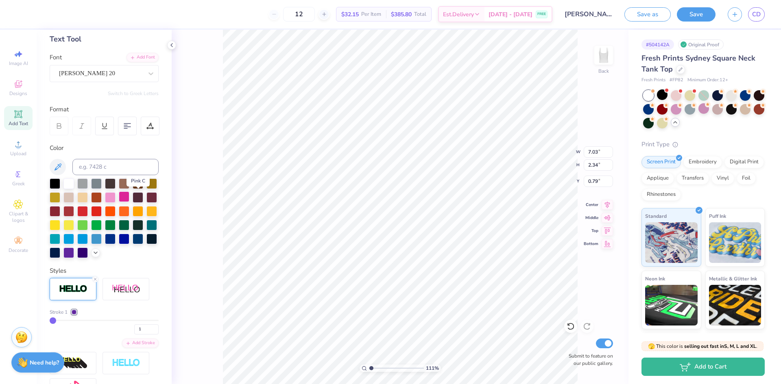
click at [129, 194] on div at bounding box center [124, 197] width 11 height 11
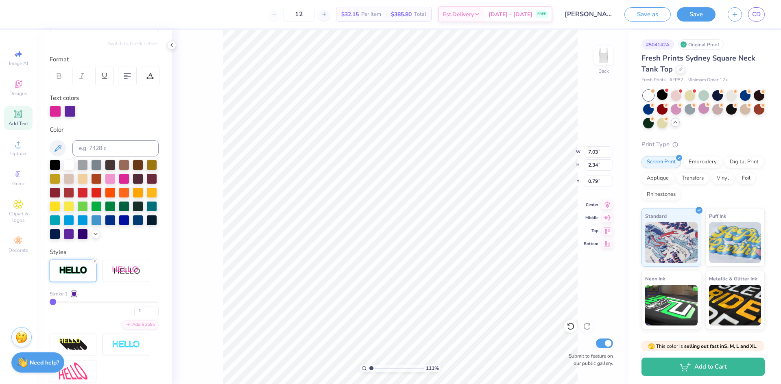
scroll to position [122, 0]
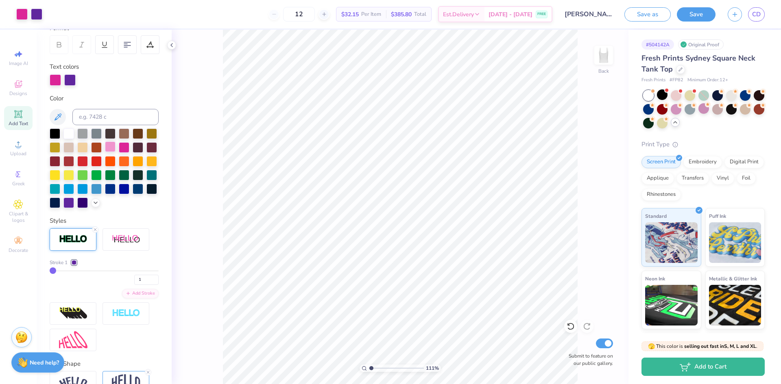
click at [115, 148] on div at bounding box center [110, 147] width 11 height 11
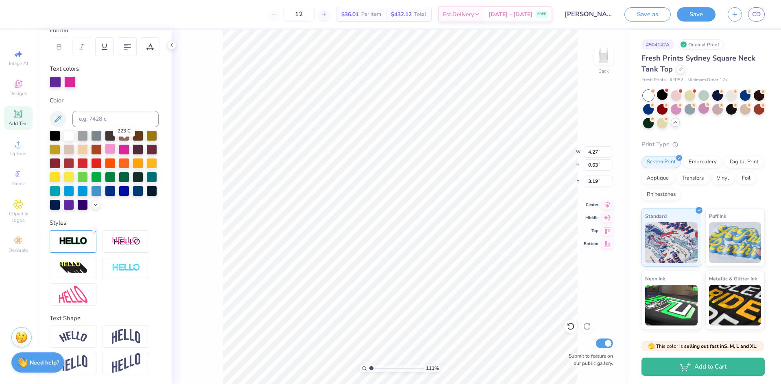
click at [115, 146] on div at bounding box center [110, 149] width 11 height 11
click at [74, 246] on img at bounding box center [73, 241] width 28 height 9
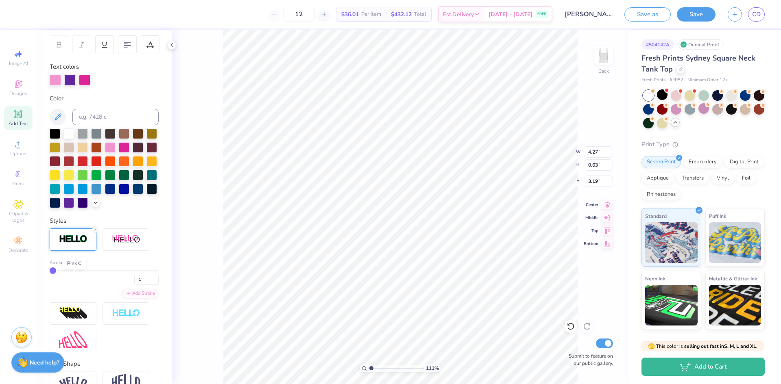
click at [75, 265] on div at bounding box center [74, 262] width 5 height 5
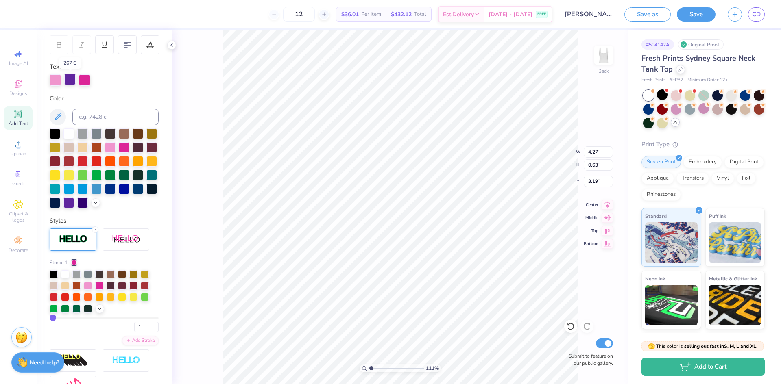
click at [71, 80] on div at bounding box center [69, 79] width 11 height 11
click at [74, 203] on div at bounding box center [68, 202] width 11 height 11
click at [74, 265] on div at bounding box center [74, 262] width 5 height 5
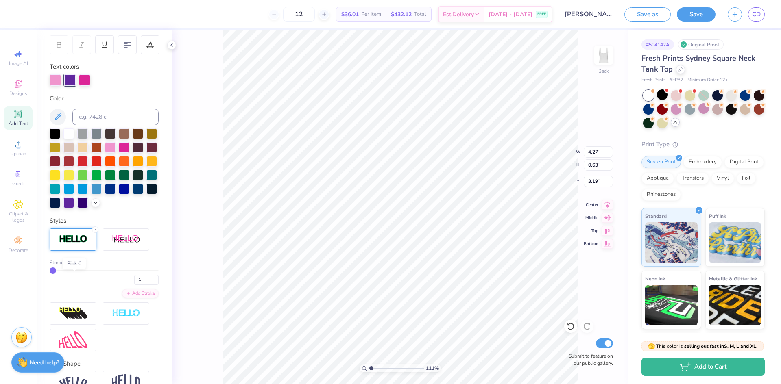
click at [74, 265] on div at bounding box center [74, 262] width 5 height 5
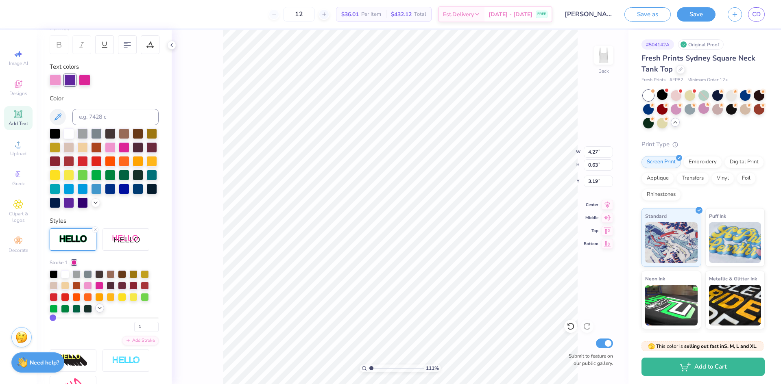
click at [98, 312] on icon at bounding box center [99, 308] width 7 height 7
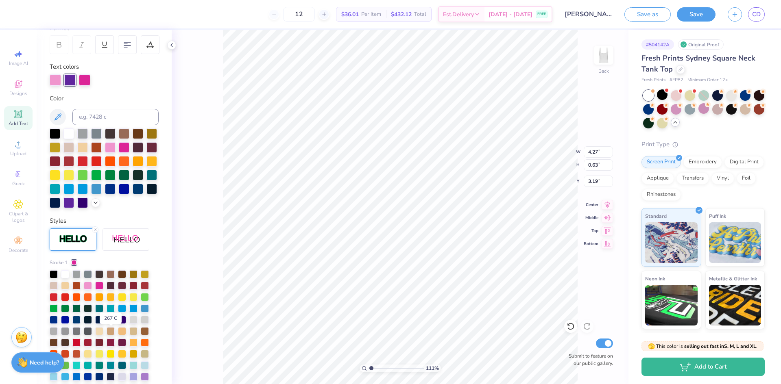
click at [112, 323] on div at bounding box center [111, 319] width 8 height 8
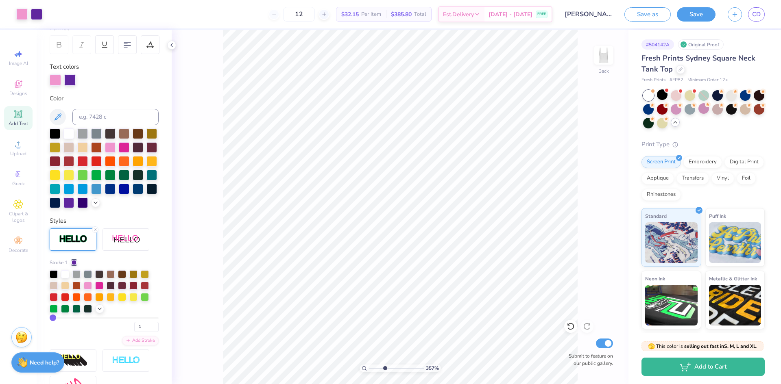
drag, startPoint x: 370, startPoint y: 367, endPoint x: 385, endPoint y: 366, distance: 15.1
click at [385, 366] on input "range" at bounding box center [396, 368] width 55 height 7
drag, startPoint x: 384, startPoint y: 368, endPoint x: 368, endPoint y: 369, distance: 16.3
type input "1"
click at [369, 369] on input "range" at bounding box center [396, 368] width 55 height 7
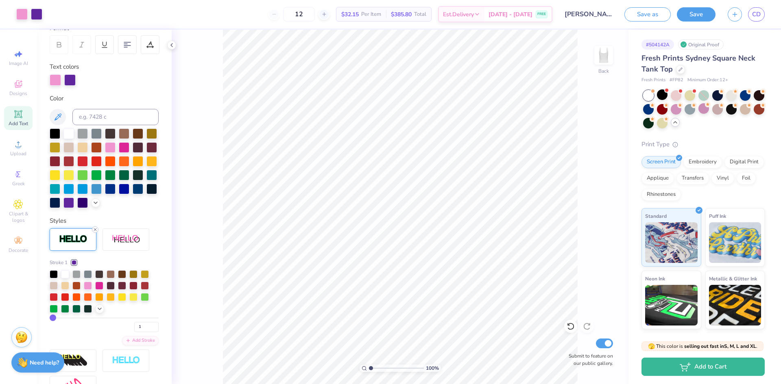
click at [94, 231] on line at bounding box center [95, 230] width 2 height 2
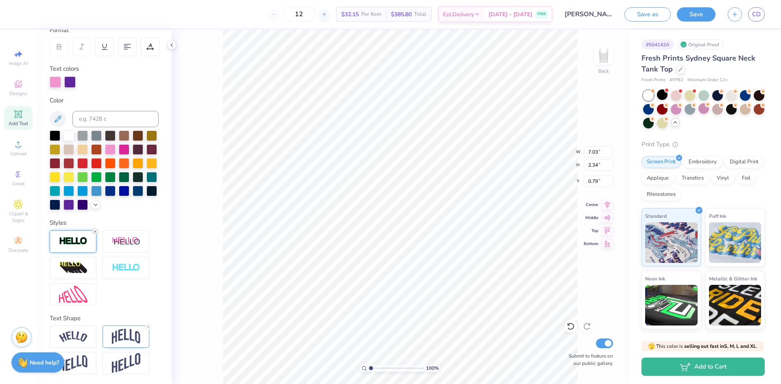
click at [94, 234] on icon at bounding box center [95, 231] width 5 height 5
type input "7.01"
type input "2.32"
type input "0.80"
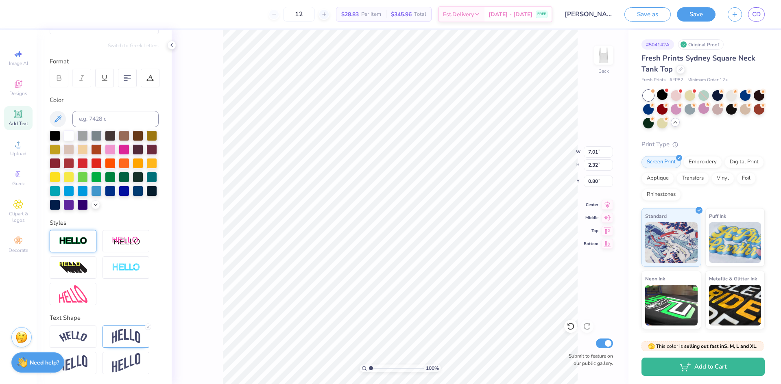
click at [215, 246] on div "100 % Back W 7.01 7.01 " H 2.32 2.32 " Y 0.80 0.80 " Center Middle Top Bottom S…" at bounding box center [400, 207] width 457 height 355
click at [74, 199] on div at bounding box center [68, 204] width 11 height 11
click at [209, 180] on div "100 % Back W 4.26 4.26 " H 0.62 0.62 " Y 3.19 3.19 " Center Middle Top Bottom S…" at bounding box center [400, 207] width 457 height 355
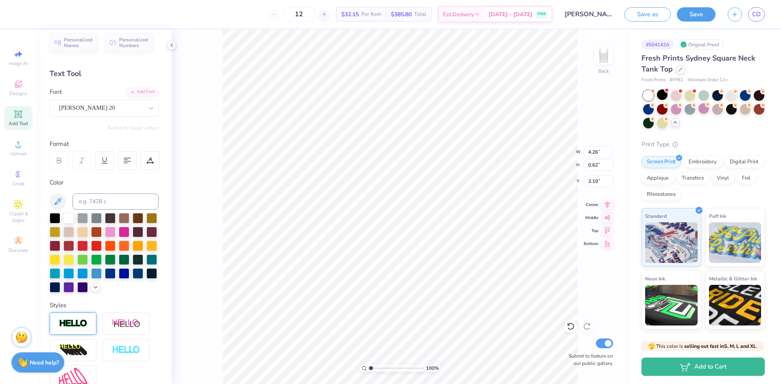
scroll to position [0, 0]
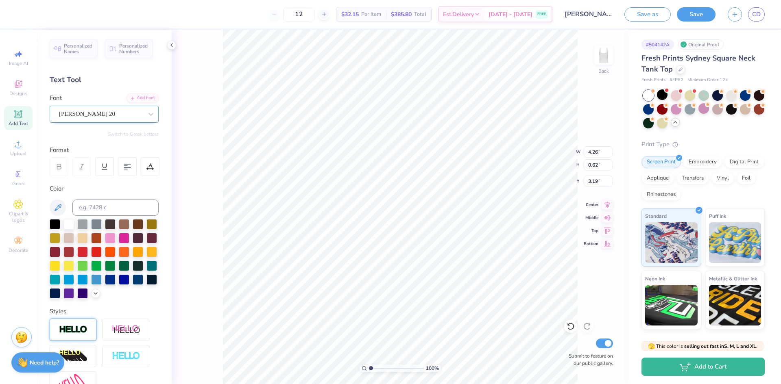
click at [90, 113] on div "[PERSON_NAME] 20" at bounding box center [100, 114] width 85 height 13
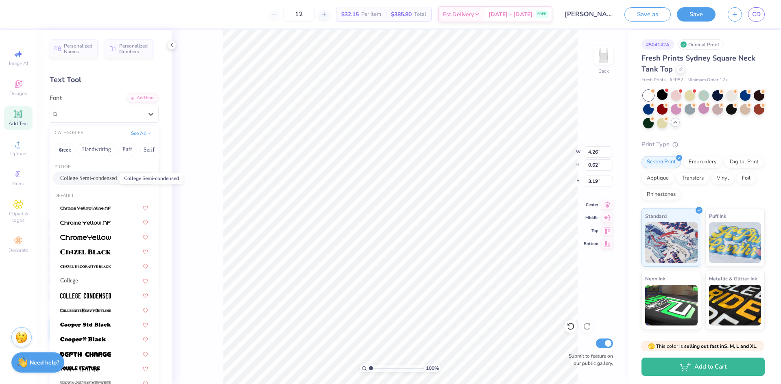
click at [83, 178] on span "College Semi-condensed" at bounding box center [88, 178] width 57 height 9
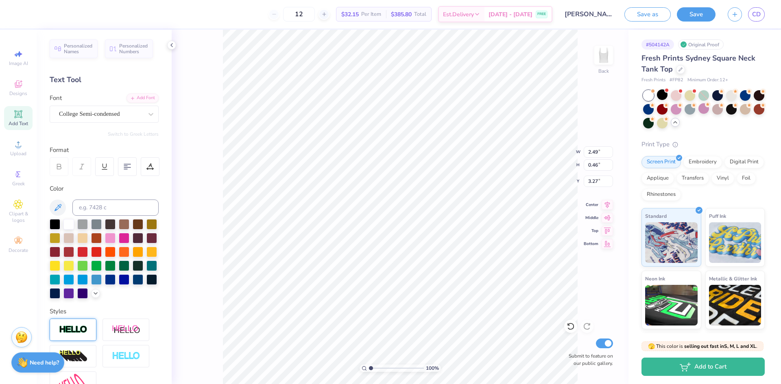
type input "2.49"
type input "0.46"
type input "3.27"
click at [115, 234] on div at bounding box center [110, 237] width 11 height 11
click at [194, 214] on div "100 % Back W 2.49 2.49 " H 0.46 0.46 " Y 3.27 3.27 " Center Middle Top Bottom S…" at bounding box center [400, 207] width 457 height 355
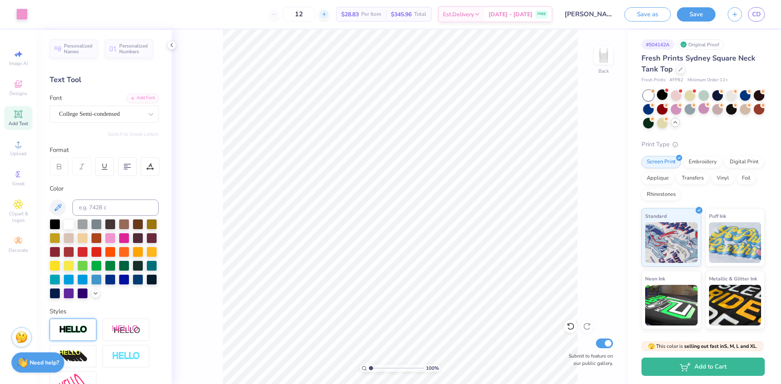
click at [327, 15] on icon at bounding box center [324, 14] width 6 height 6
drag, startPoint x: 326, startPoint y: 15, endPoint x: 304, endPoint y: 14, distance: 22.4
click at [304, 14] on input "13" at bounding box center [299, 14] width 32 height 15
drag, startPoint x: 321, startPoint y: 13, endPoint x: 276, endPoint y: 13, distance: 44.7
click at [276, 13] on div "20 $25.77 Per Item $515.40 Total Est. Delivery Sep 6 - 9 FREE" at bounding box center [293, 14] width 518 height 28
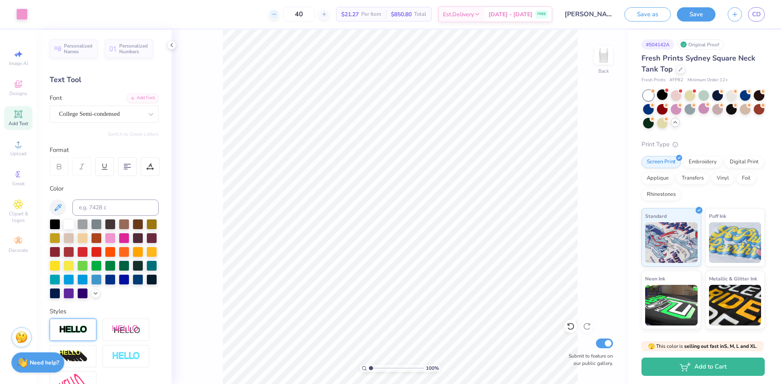
drag, startPoint x: 320, startPoint y: 15, endPoint x: 288, endPoint y: 15, distance: 32.5
click at [288, 15] on div "40" at bounding box center [298, 14] width 61 height 15
drag, startPoint x: 358, startPoint y: 15, endPoint x: 455, endPoint y: 22, distance: 97.4
click at [455, 22] on div "40 $21.27 Per Item $850.80 Total Est. Delivery Sep 6 - 9 FREE" at bounding box center [293, 14] width 518 height 28
copy div "$21.27 Per Item $850.80 Total"
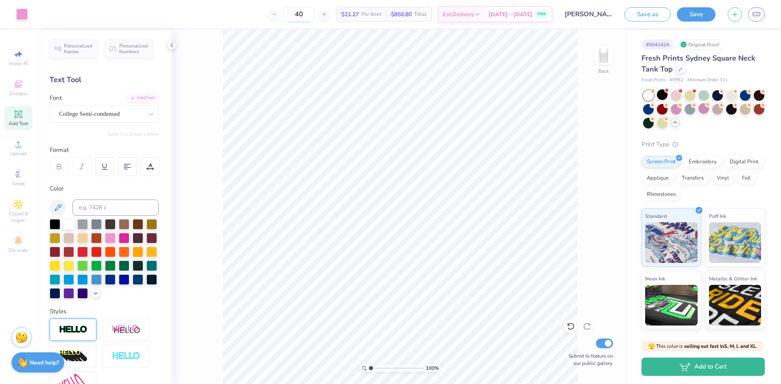
drag, startPoint x: 320, startPoint y: 14, endPoint x: 300, endPoint y: 15, distance: 20.0
click at [300, 15] on input "40" at bounding box center [299, 14] width 32 height 15
drag, startPoint x: 309, startPoint y: 11, endPoint x: 435, endPoint y: 14, distance: 125.7
click at [435, 14] on div "20 $25.77 Per Item $515.40 Total Est. Delivery Sep 6 - 9 FREE" at bounding box center [293, 14] width 518 height 28
click at [355, 13] on div "$25.77 Per Item" at bounding box center [361, 14] width 50 height 14
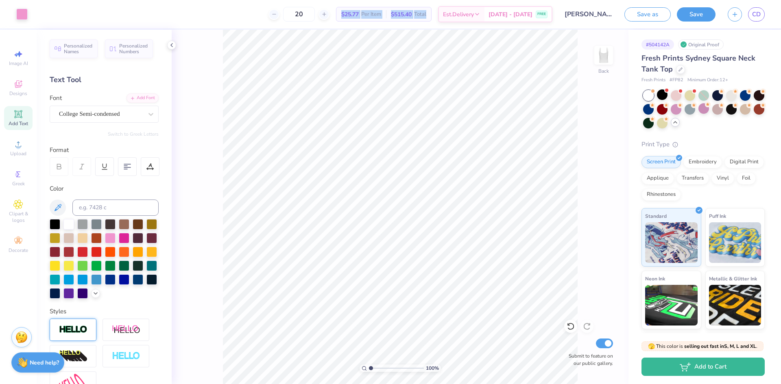
drag, startPoint x: 357, startPoint y: 13, endPoint x: 447, endPoint y: 13, distance: 89.9
click at [431, 13] on div "$25.77 Per Item $515.40 Total" at bounding box center [384, 14] width 96 height 15
copy div "$25.77 Per Item $515.40 Total"
click at [277, 13] on icon at bounding box center [274, 14] width 6 height 6
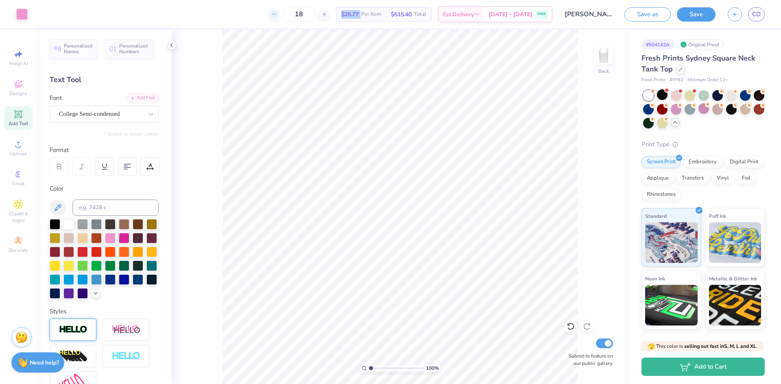
click at [277, 13] on icon at bounding box center [274, 14] width 6 height 6
click at [288, 13] on div "15 Per Item Total Est. Delivery N/A FREE" at bounding box center [293, 14] width 518 height 28
click at [277, 15] on icon at bounding box center [274, 14] width 6 height 6
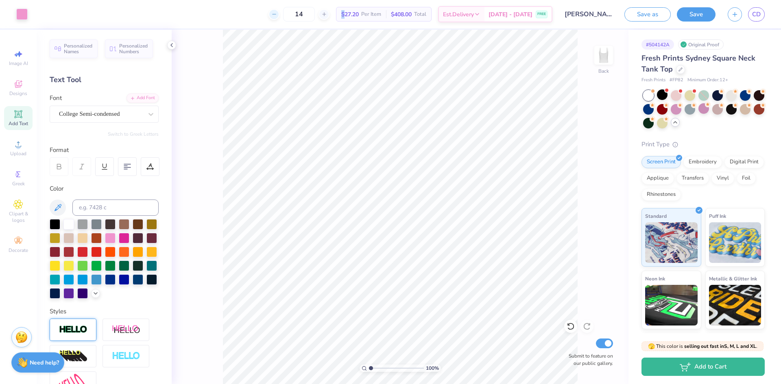
click at [277, 15] on icon at bounding box center [274, 14] width 6 height 6
type input "12"
click at [291, 15] on div "12" at bounding box center [298, 14] width 61 height 15
click at [285, 15] on div "12" at bounding box center [298, 14] width 61 height 15
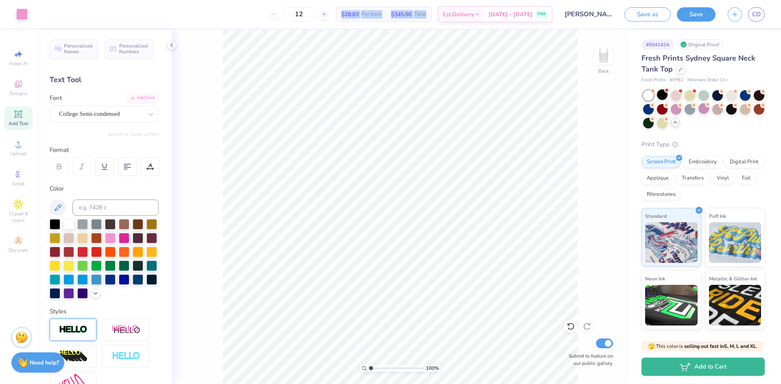
drag, startPoint x: 357, startPoint y: 14, endPoint x: 449, endPoint y: 15, distance: 92.3
click at [449, 15] on div "12 $28.83 Per Item $345.96 Total Est. Delivery Sep 6 - 9 FREE" at bounding box center [293, 14] width 518 height 28
copy div "$28.83 Per Item $345.96 Total"
click at [598, 14] on input "CAMO CREWNECK PRISM" at bounding box center [578, 14] width 80 height 16
click at [559, 15] on input "CAMO CREWNECK PRISM" at bounding box center [578, 14] width 80 height 16
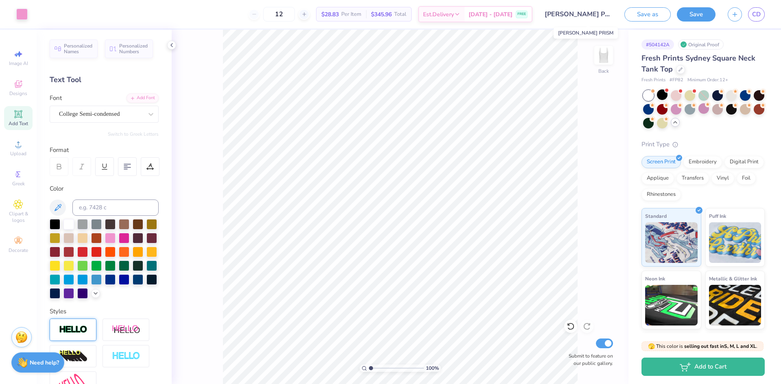
click at [559, 15] on input "CAMO CREWNECK PRISM" at bounding box center [578, 14] width 80 height 16
click at [548, 15] on input "CAMO CREWNECK PRISM" at bounding box center [578, 14] width 80 height 16
drag, startPoint x: 606, startPoint y: 13, endPoint x: 538, endPoint y: 11, distance: 67.5
click at [538, 11] on input "CAMO CREWNECK PRISM" at bounding box center [578, 14] width 80 height 16
click at [651, 14] on button "Save as" at bounding box center [647, 13] width 46 height 14
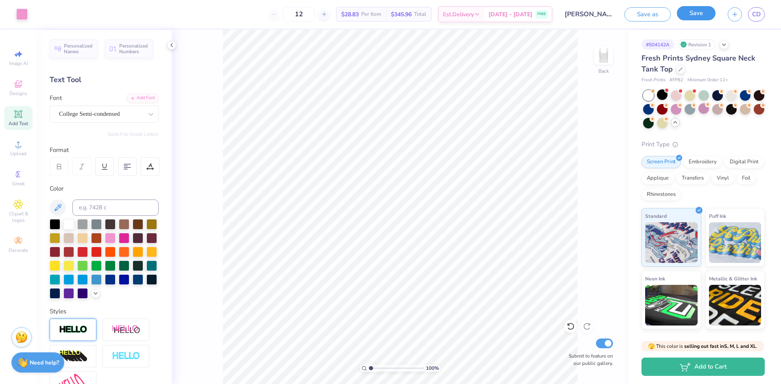
click at [699, 15] on button "Save" at bounding box center [696, 13] width 39 height 14
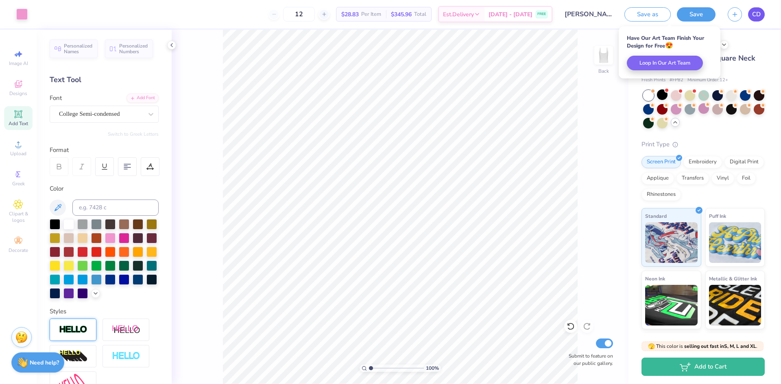
click at [756, 16] on span "CD" at bounding box center [756, 14] width 9 height 9
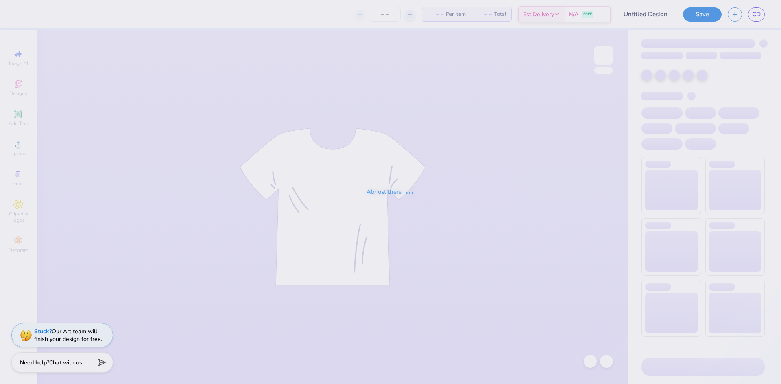
type input "[PERSON_NAME] PRISM"
type input "12"
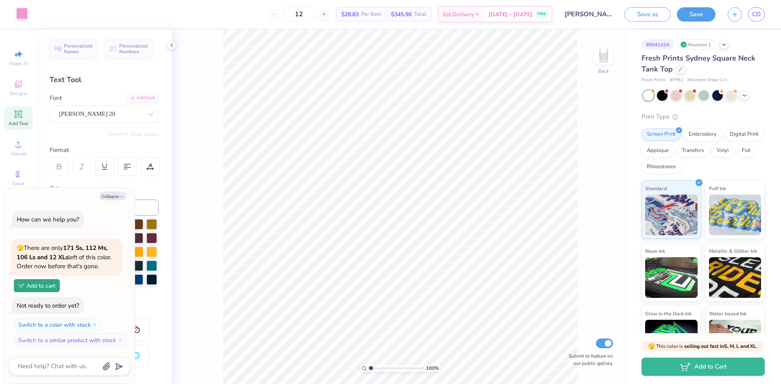
click at [25, 10] on div at bounding box center [21, 13] width 11 height 11
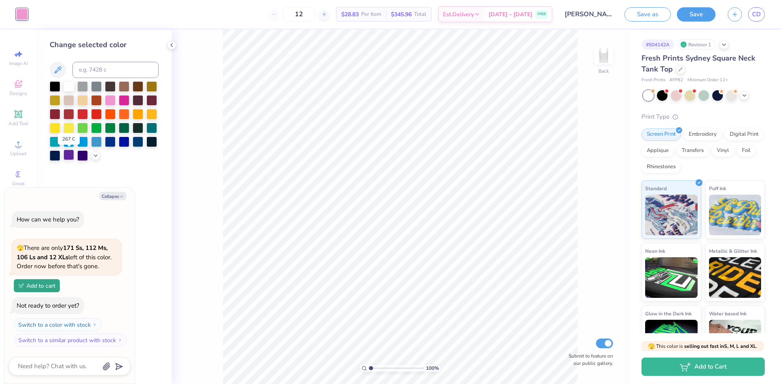
click at [71, 154] on div at bounding box center [68, 155] width 11 height 11
click at [735, 15] on icon "button" at bounding box center [734, 13] width 7 height 7
click at [708, 16] on button "Save" at bounding box center [696, 13] width 39 height 14
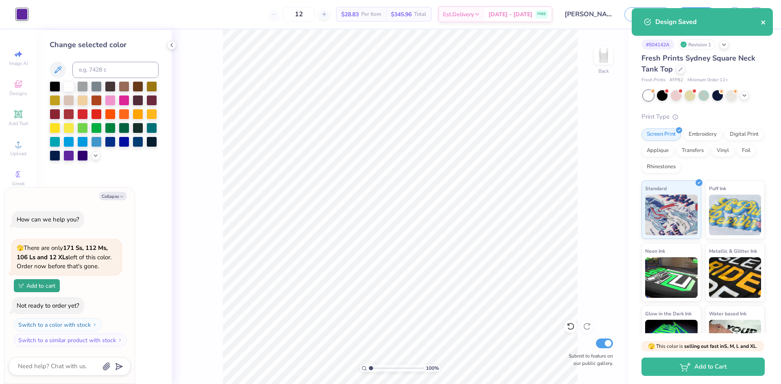
click at [763, 24] on icon "close" at bounding box center [763, 22] width 6 height 7
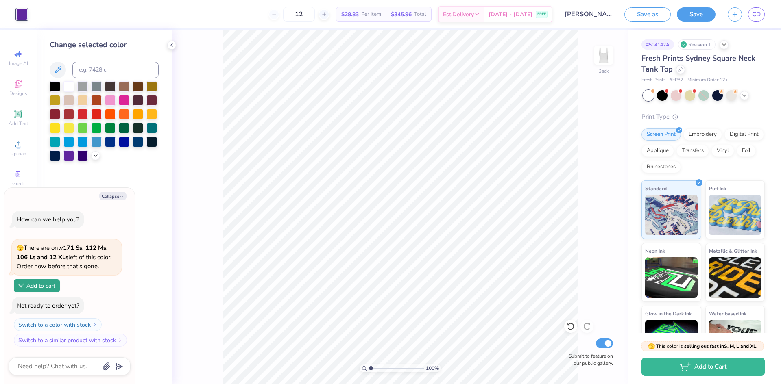
click at [759, 16] on div "Design Saved" at bounding box center [702, 25] width 144 height 37
type textarea "x"
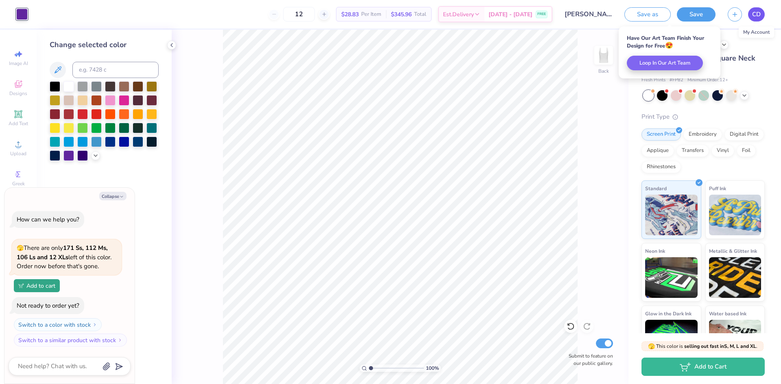
click at [758, 16] on span "CD" at bounding box center [756, 14] width 9 height 9
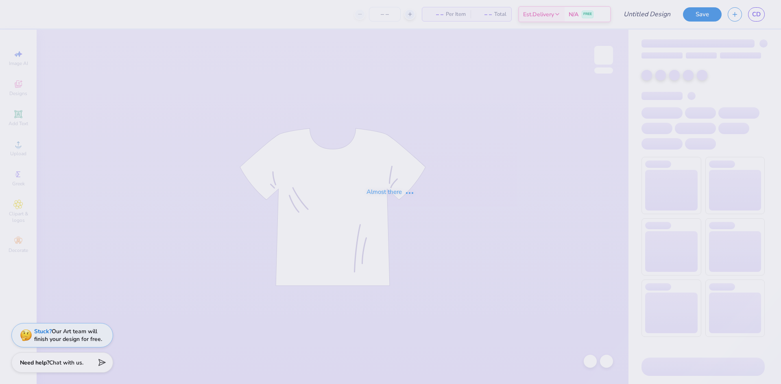
type input "[PERSON_NAME] PRISM"
type input "12"
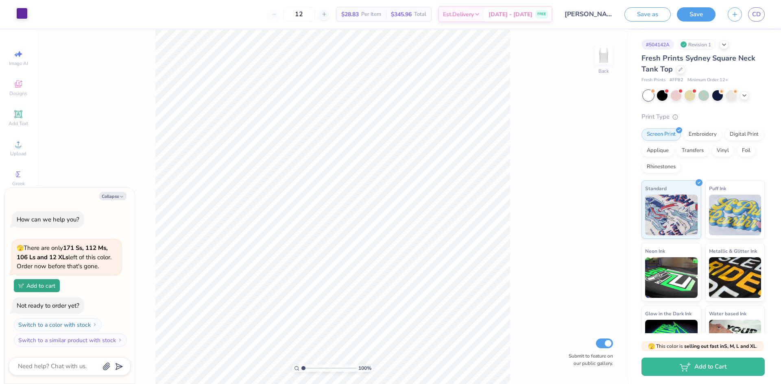
click at [26, 14] on div at bounding box center [21, 13] width 11 height 11
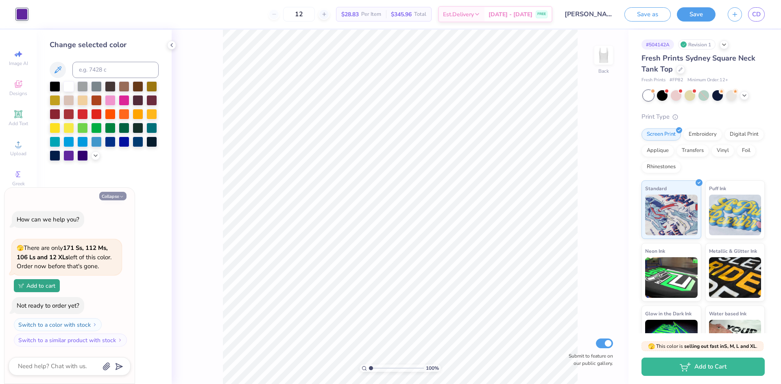
click at [111, 196] on button "Collapse" at bounding box center [112, 196] width 27 height 9
type textarea "x"
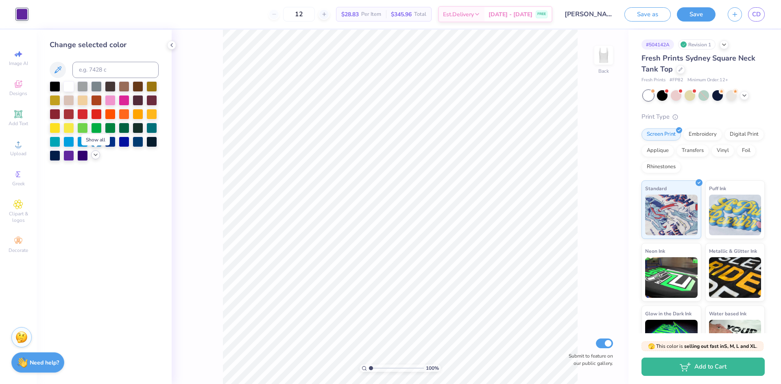
click at [96, 153] on icon at bounding box center [95, 155] width 7 height 7
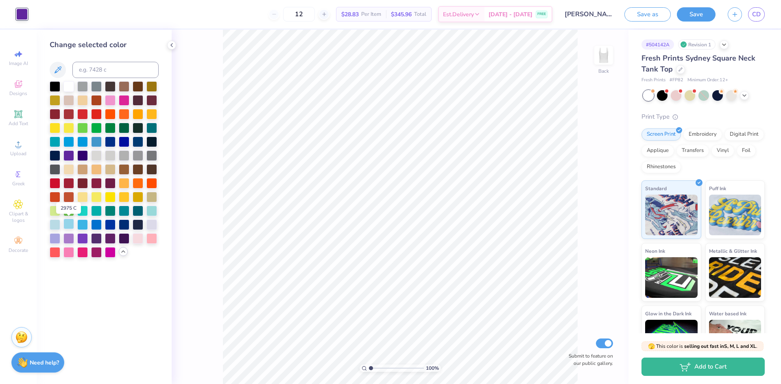
click at [65, 224] on div at bounding box center [68, 224] width 11 height 11
click at [55, 224] on div at bounding box center [55, 224] width 11 height 11
click at [152, 211] on div at bounding box center [151, 210] width 11 height 11
click at [82, 209] on div at bounding box center [82, 210] width 11 height 11
click at [152, 210] on div at bounding box center [151, 210] width 11 height 11
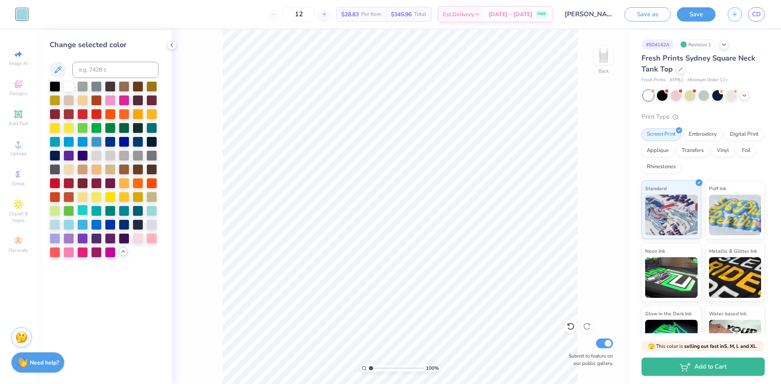
click at [84, 209] on div at bounding box center [82, 210] width 11 height 11
click at [111, 251] on div at bounding box center [110, 251] width 11 height 11
click at [68, 253] on div at bounding box center [68, 251] width 11 height 11
click at [152, 240] on div at bounding box center [151, 238] width 11 height 11
click at [150, 211] on div at bounding box center [151, 210] width 11 height 11
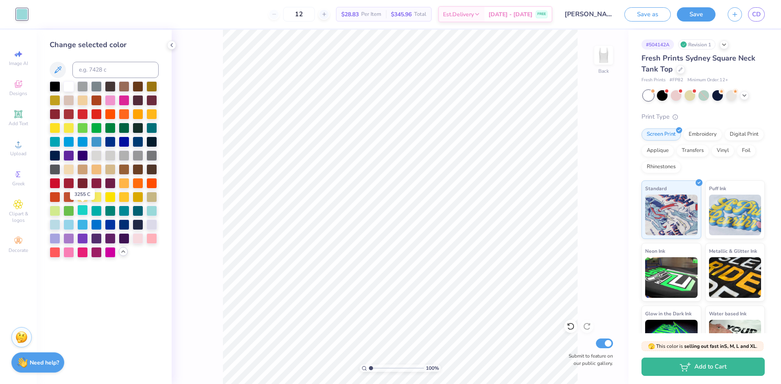
click at [80, 210] on div at bounding box center [82, 210] width 11 height 11
click at [93, 212] on div at bounding box center [96, 210] width 11 height 11
click at [109, 213] on div at bounding box center [110, 210] width 11 height 11
click at [56, 225] on div at bounding box center [55, 224] width 11 height 11
click at [55, 239] on div at bounding box center [55, 238] width 11 height 11
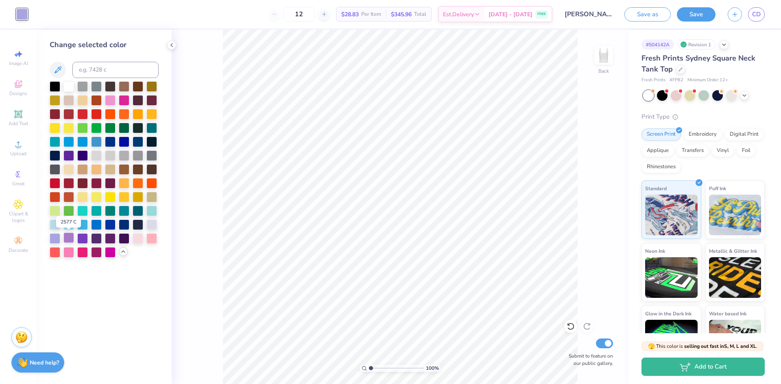
click at [68, 239] on div at bounding box center [68, 238] width 11 height 11
click at [82, 238] on div at bounding box center [82, 238] width 11 height 11
click at [97, 239] on div at bounding box center [96, 238] width 11 height 11
click at [109, 240] on div at bounding box center [110, 238] width 11 height 11
click at [123, 239] on div at bounding box center [124, 238] width 11 height 11
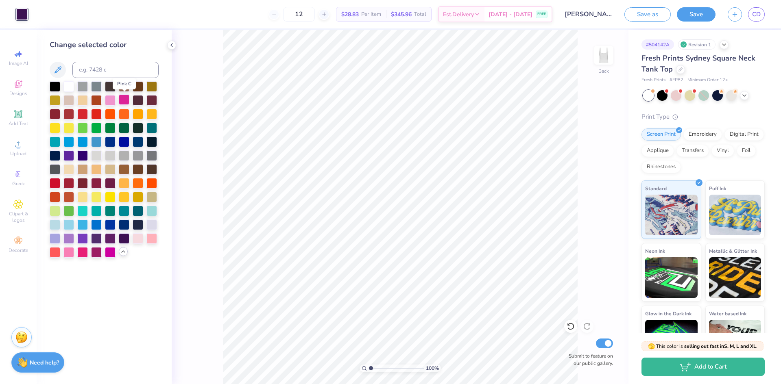
click at [125, 100] on div at bounding box center [124, 99] width 11 height 11
click at [110, 100] on div at bounding box center [110, 99] width 11 height 11
click at [52, 128] on div at bounding box center [55, 127] width 11 height 11
click at [67, 128] on div at bounding box center [68, 127] width 11 height 11
click at [138, 114] on div at bounding box center [138, 113] width 11 height 11
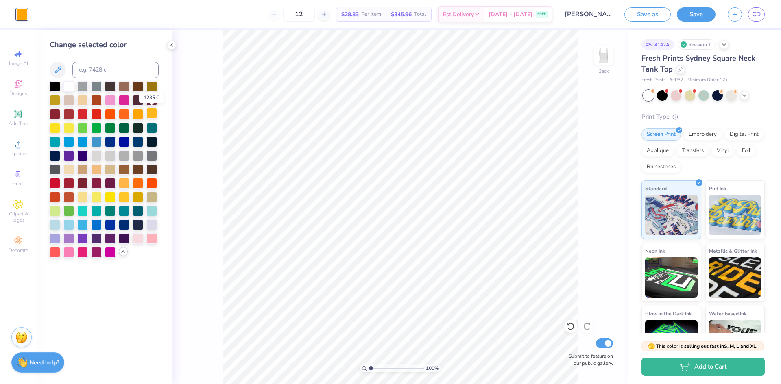
click at [150, 115] on div at bounding box center [151, 113] width 11 height 11
click at [126, 142] on div at bounding box center [124, 141] width 11 height 11
click at [150, 125] on div at bounding box center [151, 127] width 11 height 11
click at [55, 142] on div at bounding box center [55, 141] width 11 height 11
click at [108, 100] on div at bounding box center [110, 99] width 11 height 11
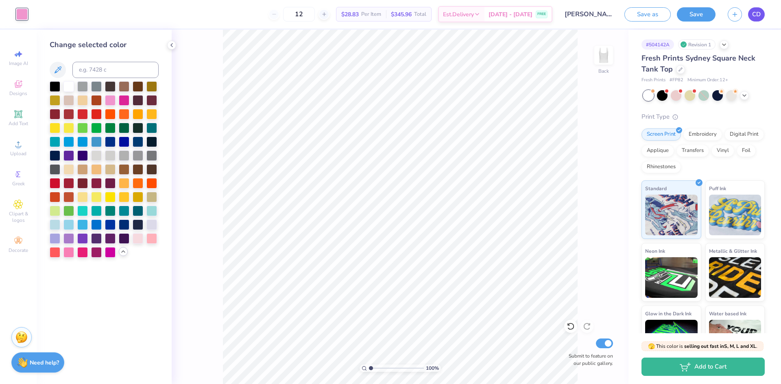
click at [755, 11] on span "CD" at bounding box center [756, 14] width 9 height 9
click at [699, 15] on button "Save" at bounding box center [696, 14] width 39 height 14
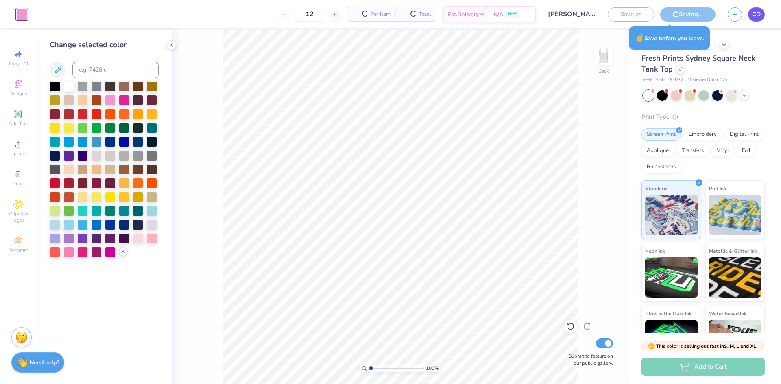
click at [759, 16] on span "CD" at bounding box center [756, 14] width 9 height 9
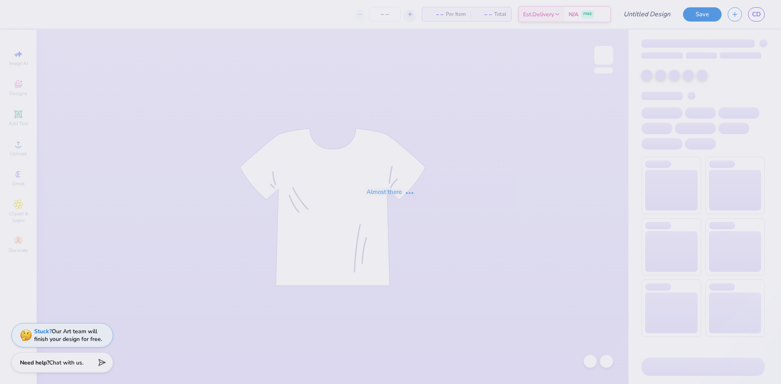
type input "PINK TRUCKER HAT PRISM"
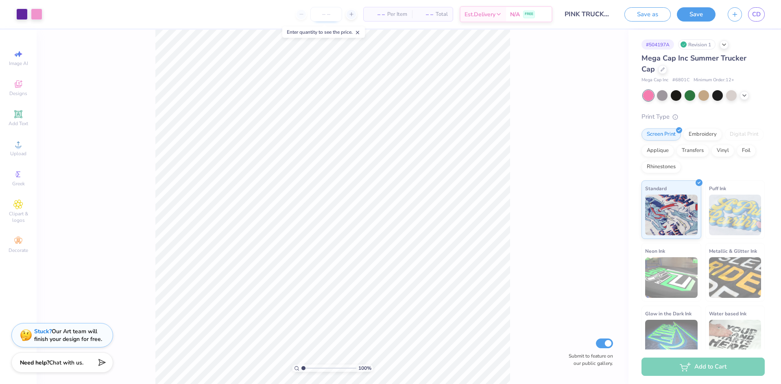
click at [325, 15] on input "number" at bounding box center [326, 14] width 32 height 15
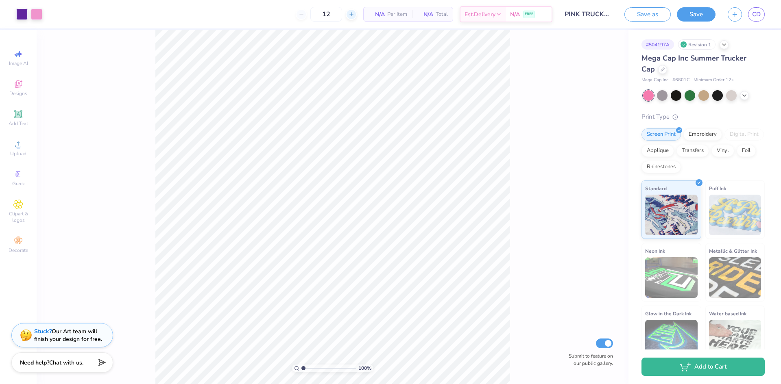
click at [350, 15] on icon at bounding box center [352, 14] width 6 height 6
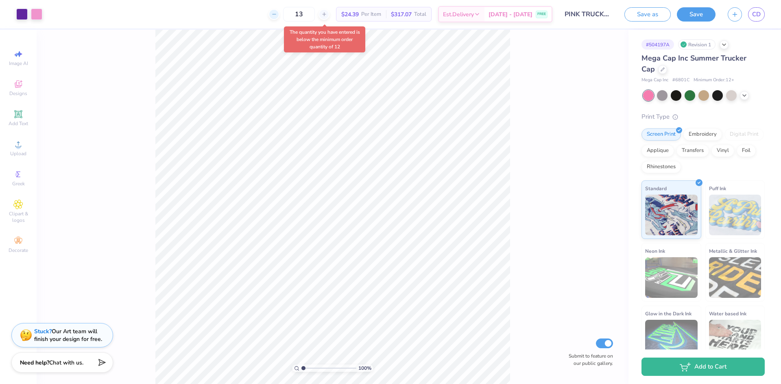
click at [277, 17] on icon at bounding box center [274, 14] width 6 height 6
type input "12"
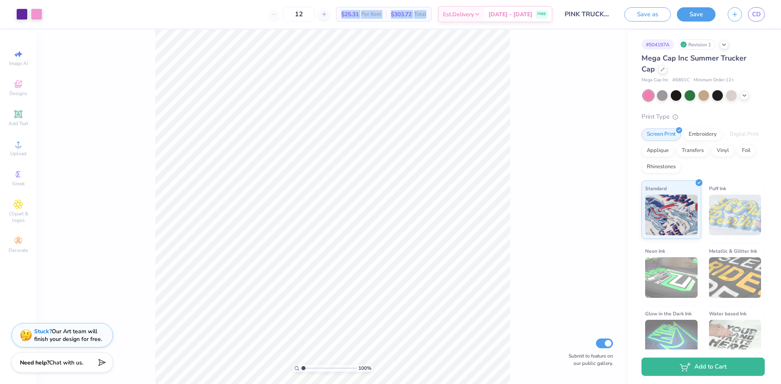
drag, startPoint x: 357, startPoint y: 15, endPoint x: 449, endPoint y: 15, distance: 91.5
click at [431, 15] on div "$25.31 Per Item $303.72 Total" at bounding box center [384, 14] width 96 height 15
copy div "$25.31 Per Item $303.72 Total"
drag, startPoint x: 320, startPoint y: 15, endPoint x: 293, endPoint y: 18, distance: 27.4
click at [293, 18] on div "12" at bounding box center [298, 14] width 61 height 15
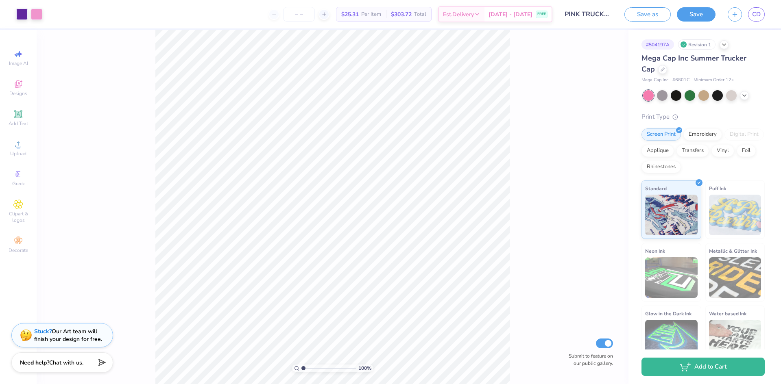
type input "2"
click at [315, 14] on input "12" at bounding box center [299, 14] width 32 height 15
type input "1"
drag, startPoint x: 357, startPoint y: 14, endPoint x: 446, endPoint y: 12, distance: 89.5
click at [431, 12] on div "$20.85 Per Item $417.00 Total" at bounding box center [384, 14] width 96 height 15
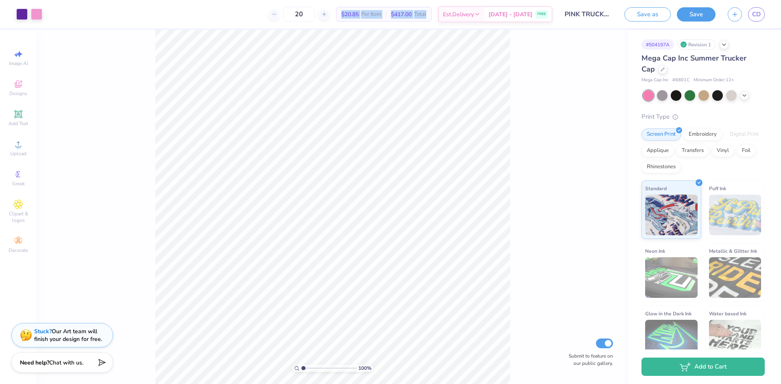
copy div "$20.85 Per Item $417.00 Total"
drag, startPoint x: 320, startPoint y: 16, endPoint x: 285, endPoint y: 15, distance: 34.6
click at [285, 15] on div "20" at bounding box center [298, 14] width 61 height 15
type input "40"
drag, startPoint x: 356, startPoint y: 13, endPoint x: 453, endPoint y: 25, distance: 97.1
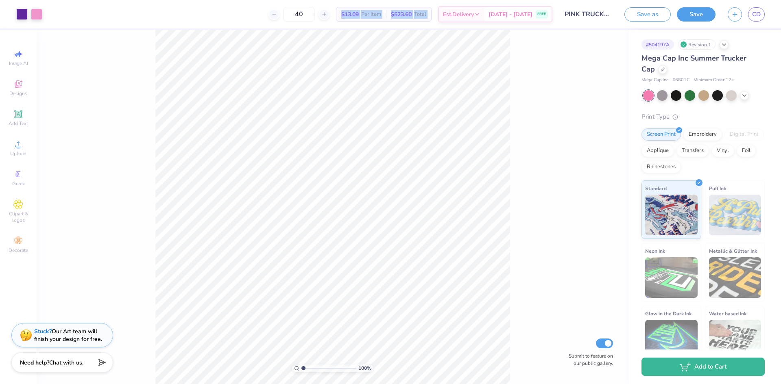
click at [453, 25] on div "40 $13.09 Per Item $523.60 Total Est. Delivery Sep 6 - 9 FREE" at bounding box center [300, 14] width 504 height 28
copy div "$13.09 Per Item $523.60 Total"
click at [708, 15] on button "Save" at bounding box center [696, 13] width 39 height 14
click at [758, 17] on span "CD" at bounding box center [756, 14] width 9 height 9
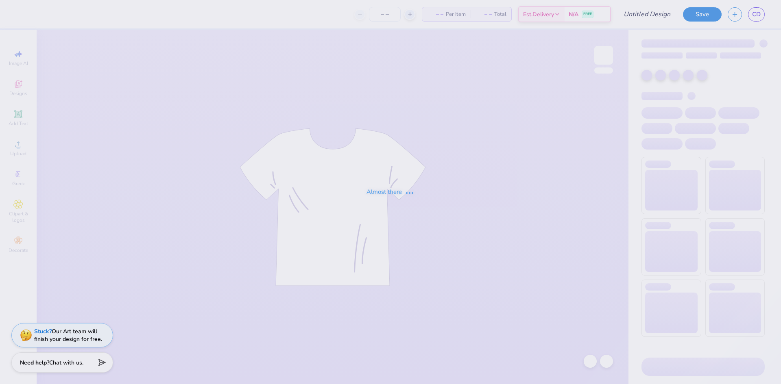
type input "[PERSON_NAME] PRISM"
type input "12"
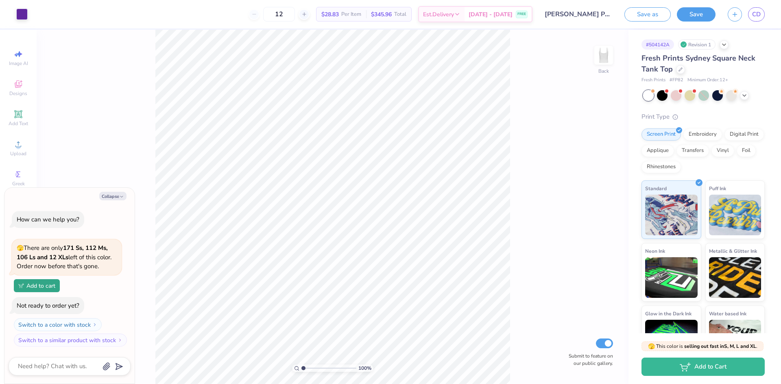
click at [601, 16] on input "[PERSON_NAME] PRISM" at bounding box center [578, 14] width 80 height 16
click at [605, 17] on input "[PERSON_NAME] PRISM" at bounding box center [578, 14] width 80 height 16
click at [608, 16] on input "CAMO CREWNECK PRISM" at bounding box center [578, 14] width 80 height 16
click at [594, 34] on div "100 % Back Submit to feature on our public gallery." at bounding box center [333, 207] width 592 height 355
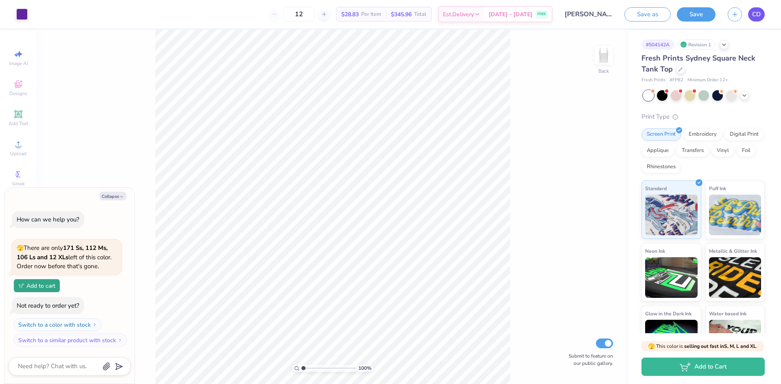
click at [754, 14] on span "CD" at bounding box center [756, 14] width 9 height 9
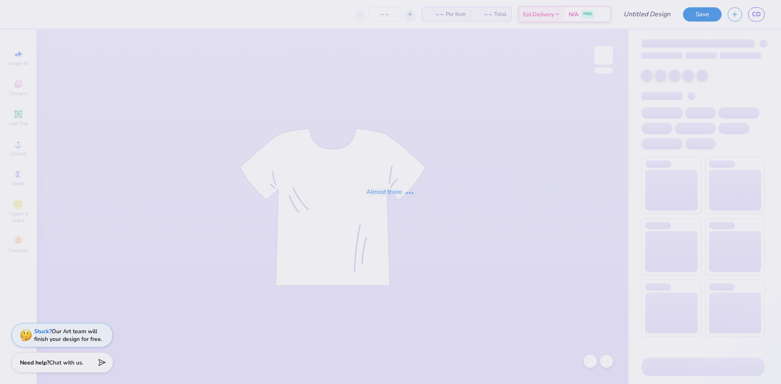
type input "PINK TRUCKER HAT PRISM"
type input "40"
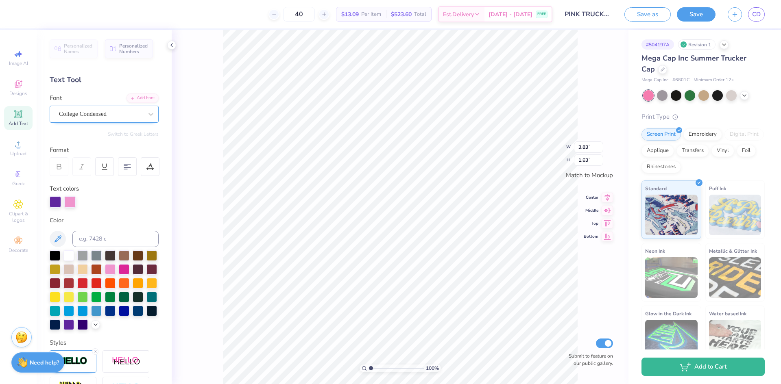
click at [96, 115] on div "College Condensed" at bounding box center [100, 114] width 85 height 13
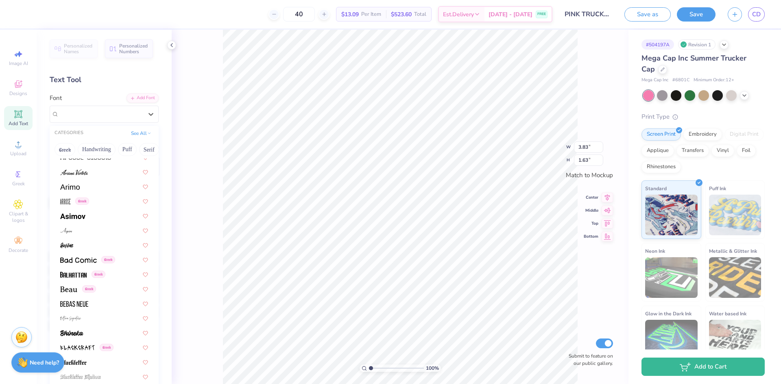
scroll to position [81, 0]
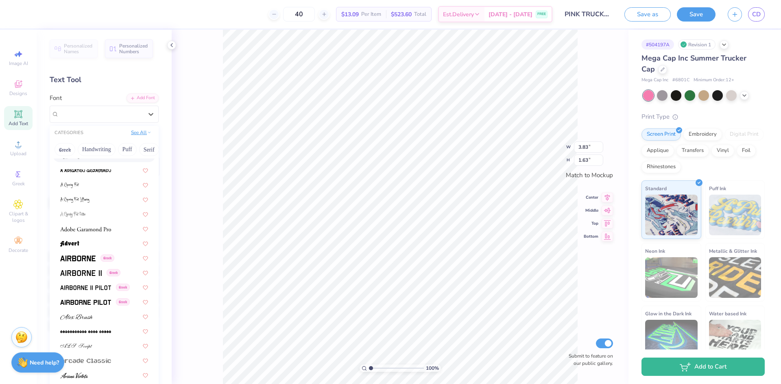
click at [140, 134] on button "See All" at bounding box center [141, 133] width 25 height 8
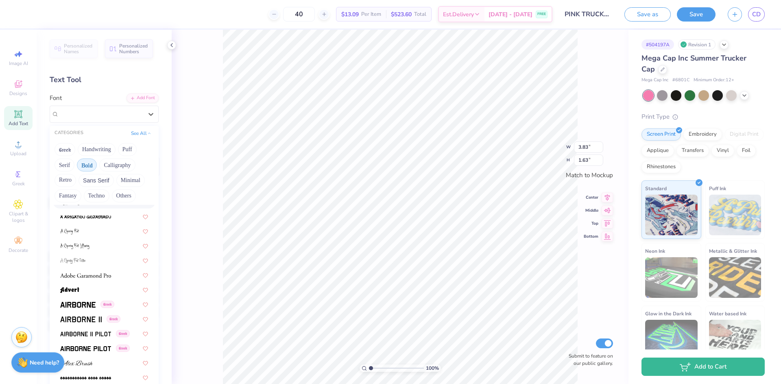
click at [84, 166] on button "Bold" at bounding box center [87, 165] width 20 height 13
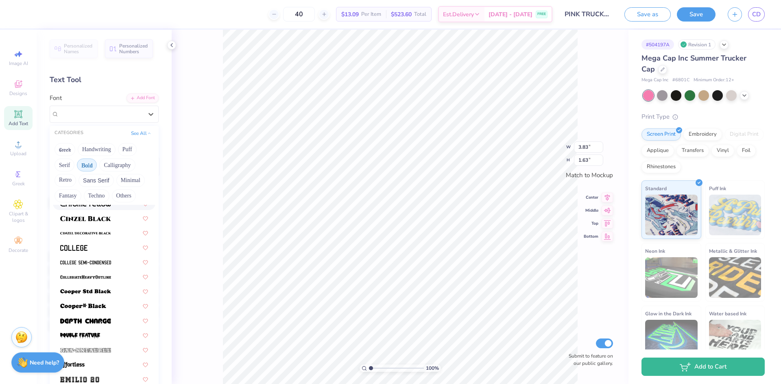
scroll to position [122, 0]
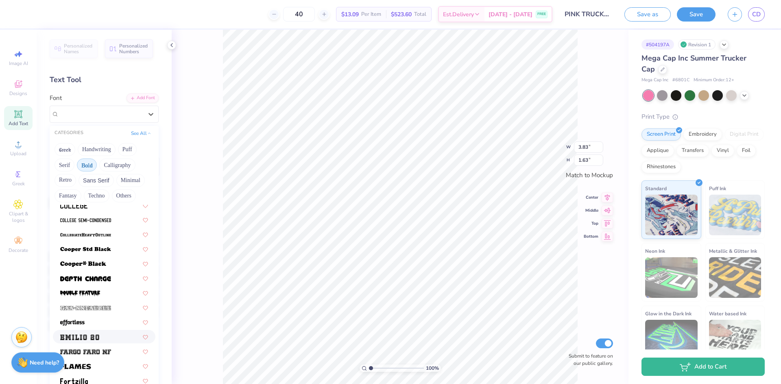
click at [80, 333] on span at bounding box center [79, 337] width 39 height 9
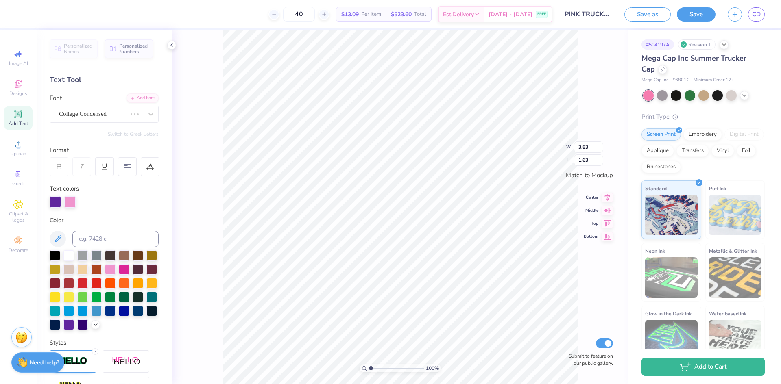
type input "4.04"
type input "1.36"
click at [55, 200] on div at bounding box center [55, 201] width 11 height 11
click at [115, 271] on div at bounding box center [110, 269] width 11 height 11
click at [52, 203] on div at bounding box center [55, 201] width 11 height 11
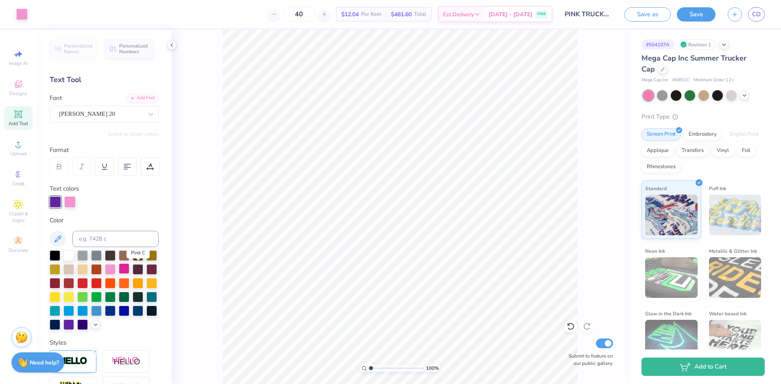
click at [129, 269] on div at bounding box center [124, 269] width 11 height 11
click at [129, 268] on div at bounding box center [124, 269] width 11 height 11
click at [97, 354] on icon at bounding box center [95, 351] width 5 height 5
click at [115, 270] on div at bounding box center [110, 269] width 11 height 11
click at [74, 325] on div at bounding box center [68, 324] width 11 height 11
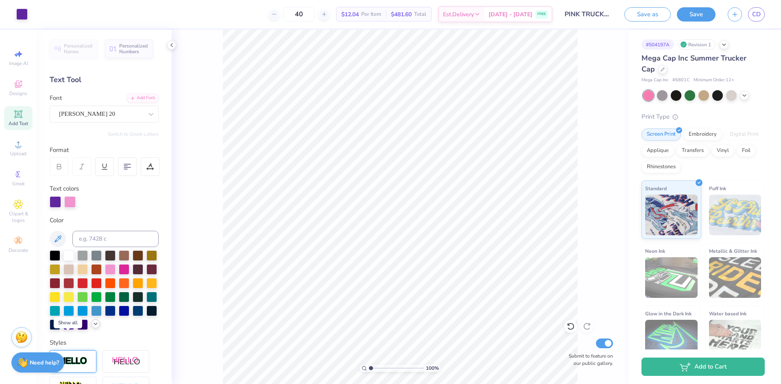
click at [92, 327] on icon at bounding box center [95, 324] width 7 height 7
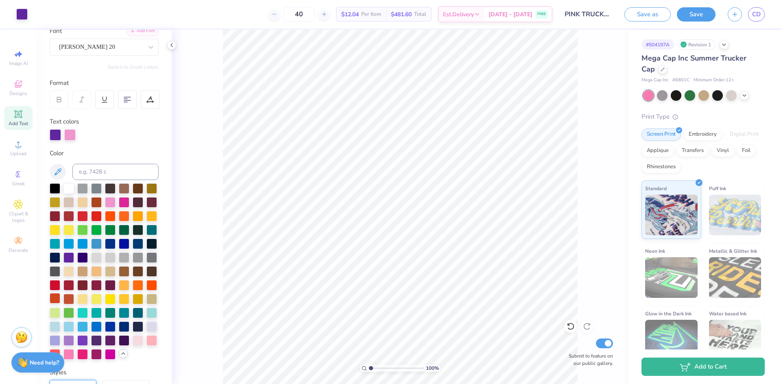
scroll to position [81, 0]
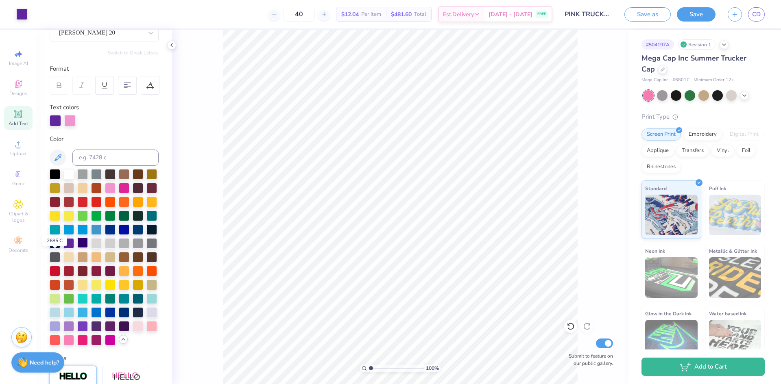
click at [77, 248] on div at bounding box center [82, 242] width 11 height 11
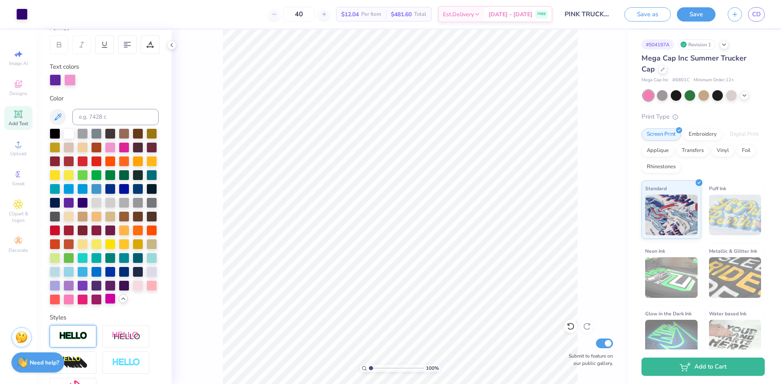
scroll to position [163, 0]
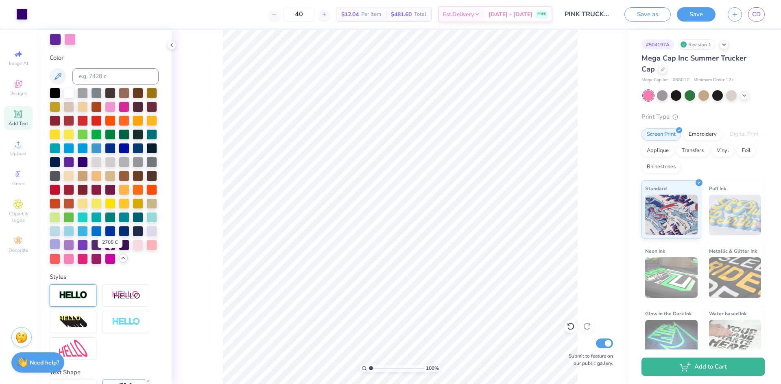
click at [60, 250] on div at bounding box center [55, 244] width 11 height 11
click at [74, 250] on div at bounding box center [68, 244] width 11 height 11
click at [88, 250] on div at bounding box center [82, 244] width 11 height 11
click at [91, 250] on div at bounding box center [96, 244] width 11 height 11
click at [105, 250] on div at bounding box center [110, 244] width 11 height 11
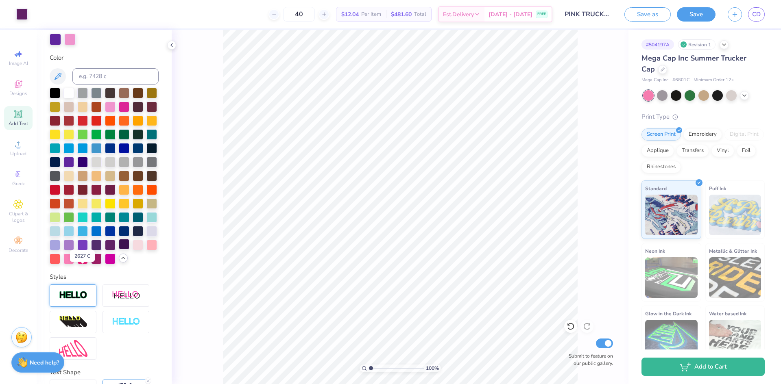
click at [119, 250] on div at bounding box center [124, 244] width 11 height 11
click at [133, 250] on div at bounding box center [138, 244] width 11 height 11
click at [146, 250] on div at bounding box center [151, 244] width 11 height 11
click at [60, 264] on div at bounding box center [55, 258] width 11 height 11
click at [74, 264] on div at bounding box center [68, 258] width 11 height 11
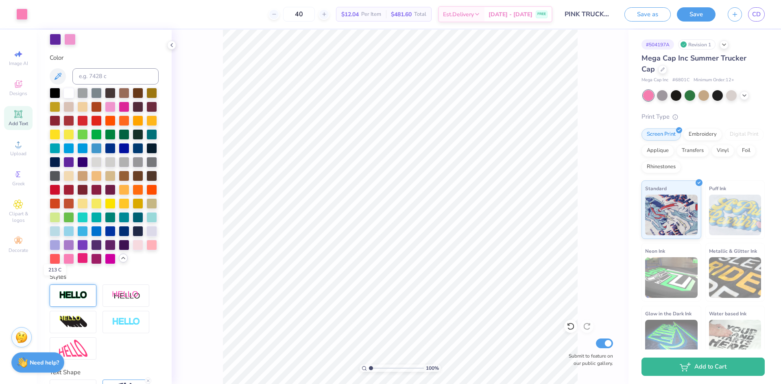
click at [77, 264] on div at bounding box center [82, 258] width 11 height 11
click at [91, 264] on div at bounding box center [96, 258] width 11 height 11
click at [105, 264] on div at bounding box center [110, 258] width 11 height 11
click at [74, 264] on div at bounding box center [68, 258] width 11 height 11
click at [60, 134] on div at bounding box center [55, 134] width 11 height 11
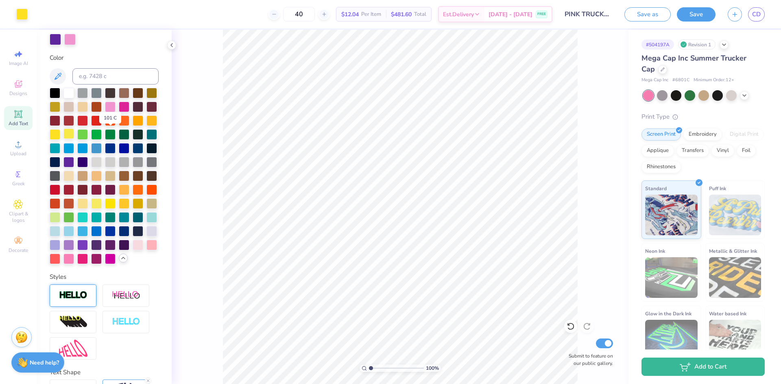
click at [74, 133] on div at bounding box center [68, 134] width 11 height 11
click at [146, 125] on div at bounding box center [151, 120] width 11 height 11
click at [133, 125] on div at bounding box center [138, 120] width 11 height 11
click at [88, 148] on div at bounding box center [82, 147] width 11 height 11
click at [74, 148] on div at bounding box center [68, 147] width 11 height 11
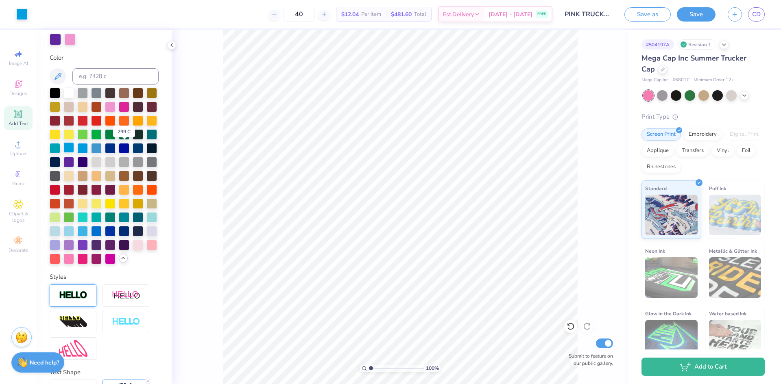
click at [74, 150] on div at bounding box center [68, 147] width 11 height 11
click at [60, 148] on div at bounding box center [55, 147] width 11 height 11
click at [88, 222] on div at bounding box center [82, 216] width 11 height 11
click at [74, 264] on div at bounding box center [68, 258] width 11 height 11
click at [78, 307] on div at bounding box center [73, 296] width 47 height 22
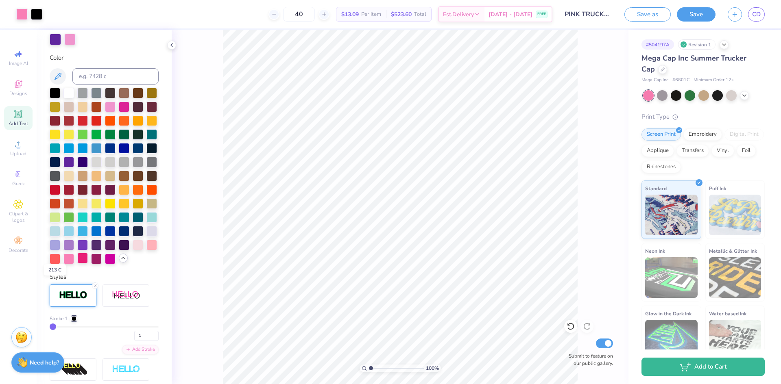
click at [77, 264] on div at bounding box center [82, 258] width 11 height 11
click at [69, 37] on div at bounding box center [69, 38] width 11 height 11
click at [74, 321] on div at bounding box center [74, 318] width 5 height 5
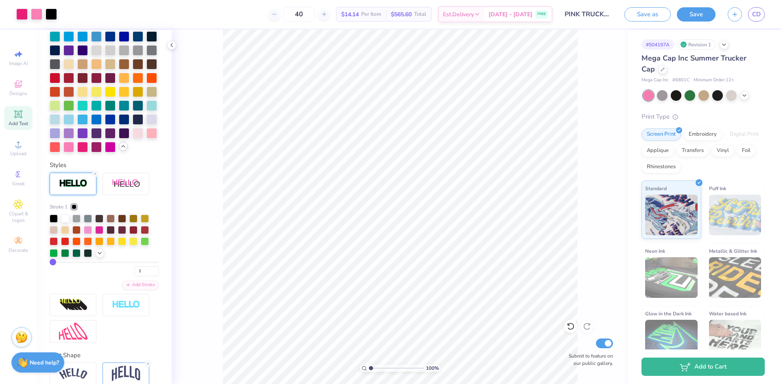
scroll to position [285, 0]
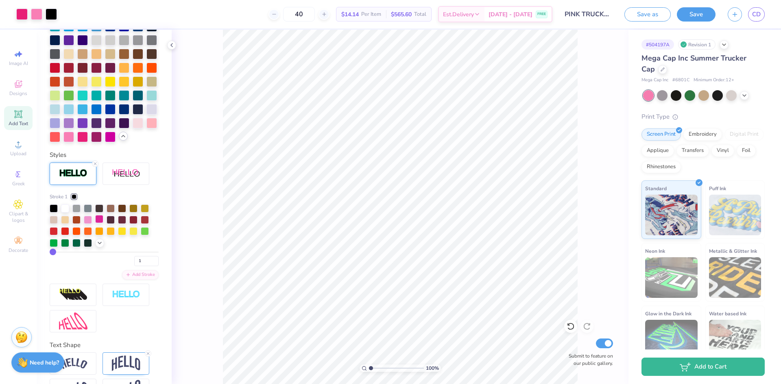
click at [97, 223] on div at bounding box center [99, 219] width 8 height 8
click at [87, 223] on div at bounding box center [88, 219] width 8 height 8
click at [704, 16] on button "Save" at bounding box center [696, 13] width 39 height 14
click at [760, 15] on link "CD" at bounding box center [756, 14] width 17 height 14
